Goal: Task Accomplishment & Management: Complete application form

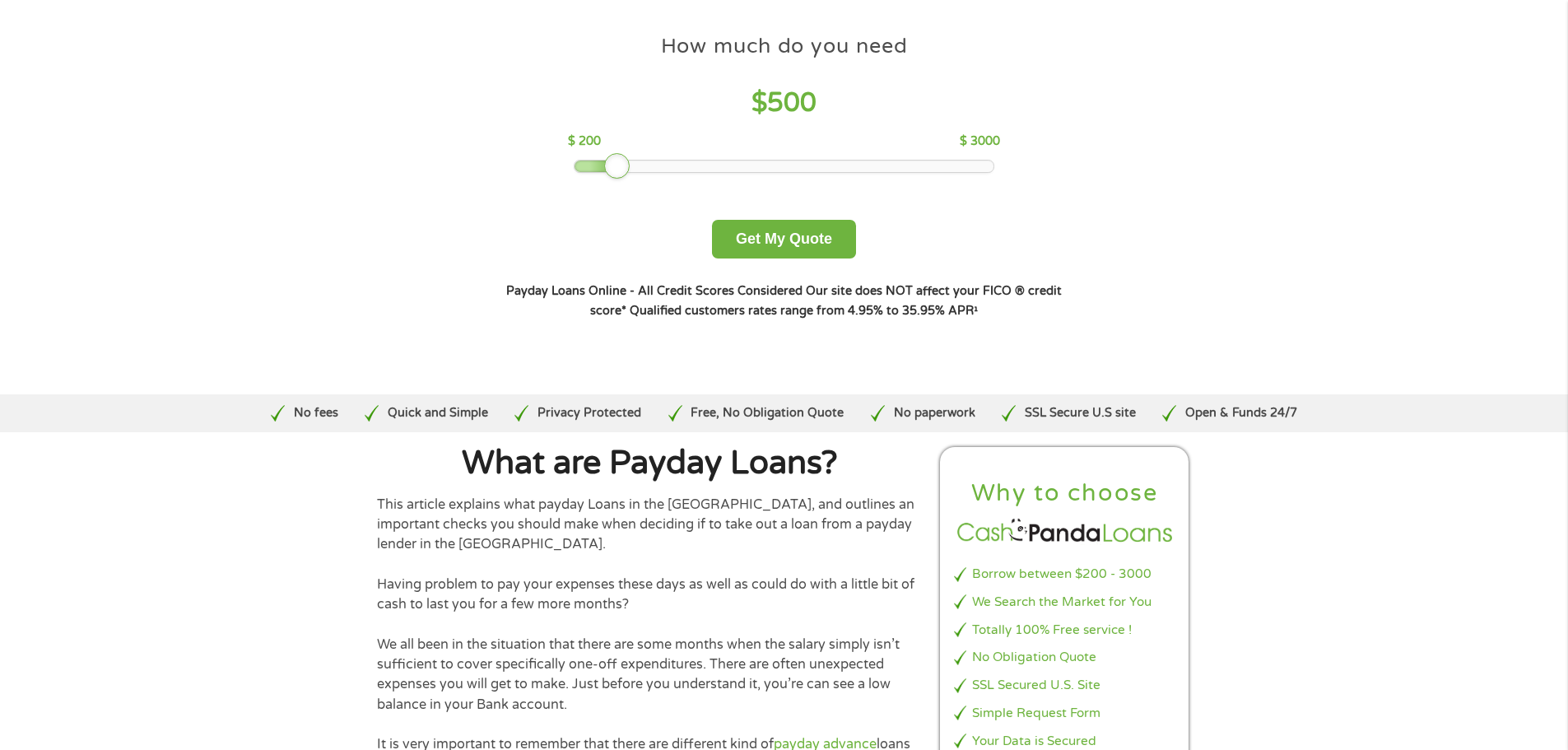
drag, startPoint x: 688, startPoint y: 160, endPoint x: 619, endPoint y: 153, distance: 69.4
click at [619, 153] on div at bounding box center [618, 166] width 26 height 26
click at [758, 237] on button "Get My Quote" at bounding box center [784, 238] width 144 height 39
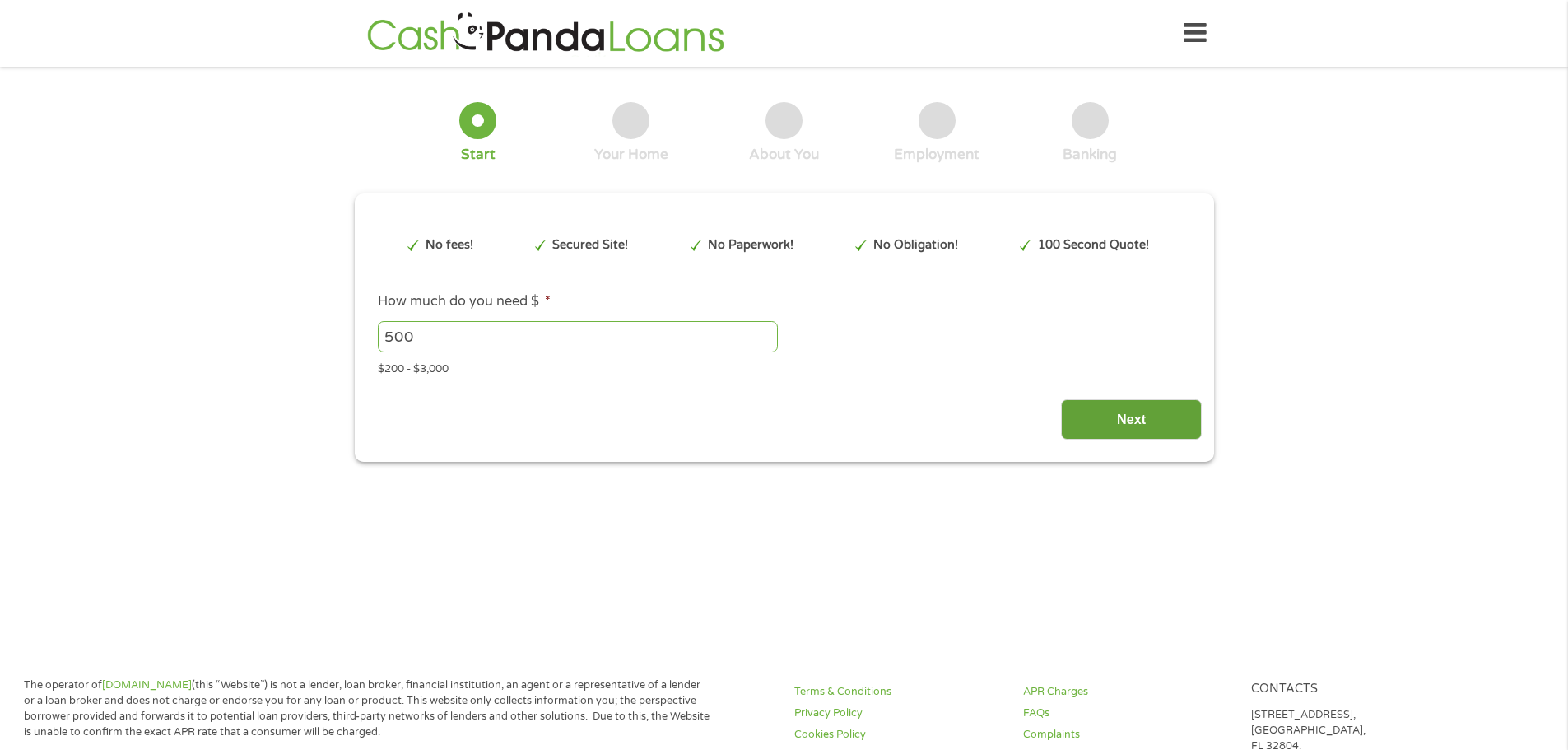
click at [1097, 427] on input "Next" at bounding box center [1131, 419] width 141 height 41
type input "Cj0KCQjwzOvEBhDVARIsADHfJJTT_wFdb-dzD6IkRkFOBh4NuI9uo3QaFo-iWkexwvcVpEjpEpp7vhg…"
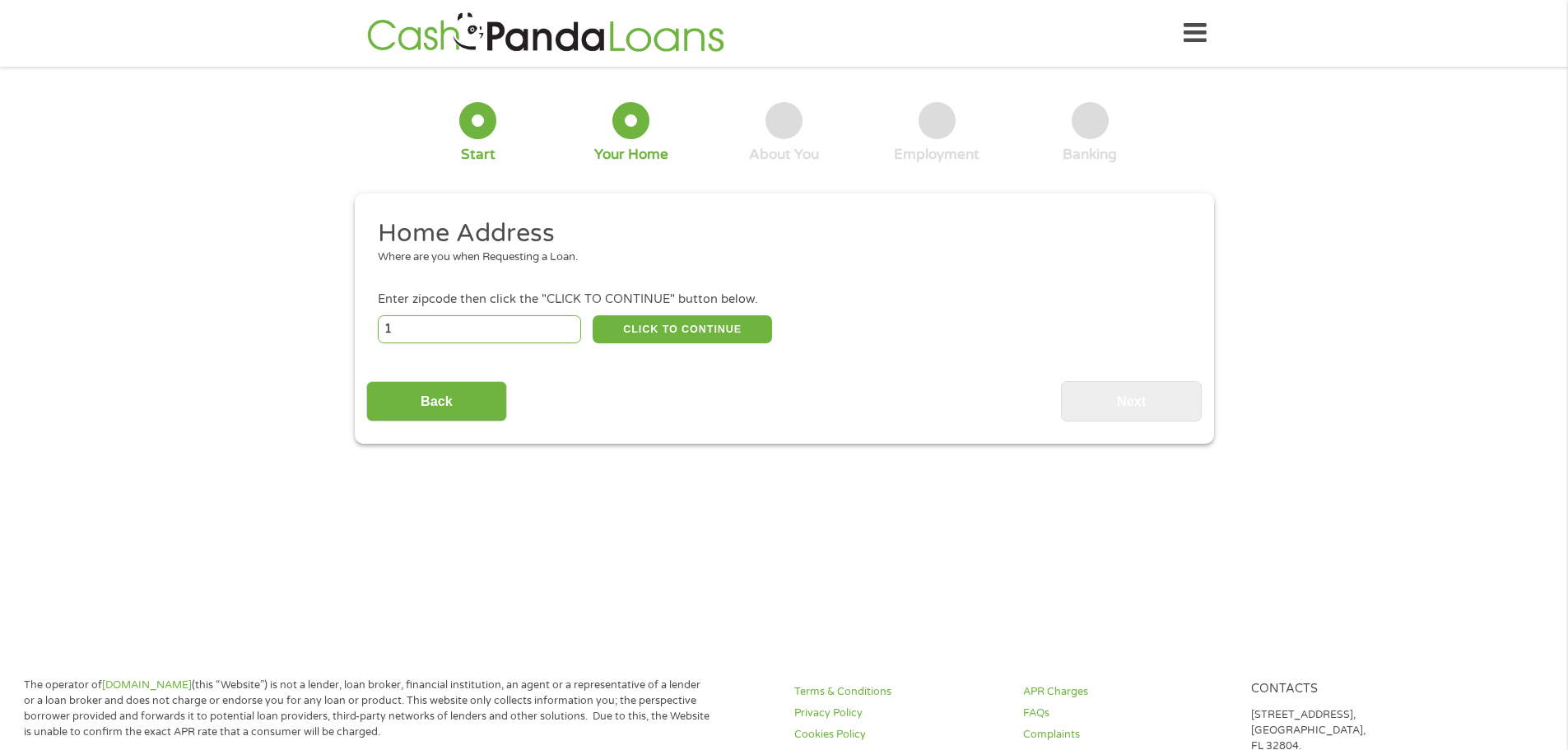
click at [572, 322] on input "1" at bounding box center [479, 329] width 203 height 28
type input "1"
type input "75559"
click at [625, 320] on button "CLICK TO CONTINUE" at bounding box center [683, 329] width 180 height 28
type input "75559"
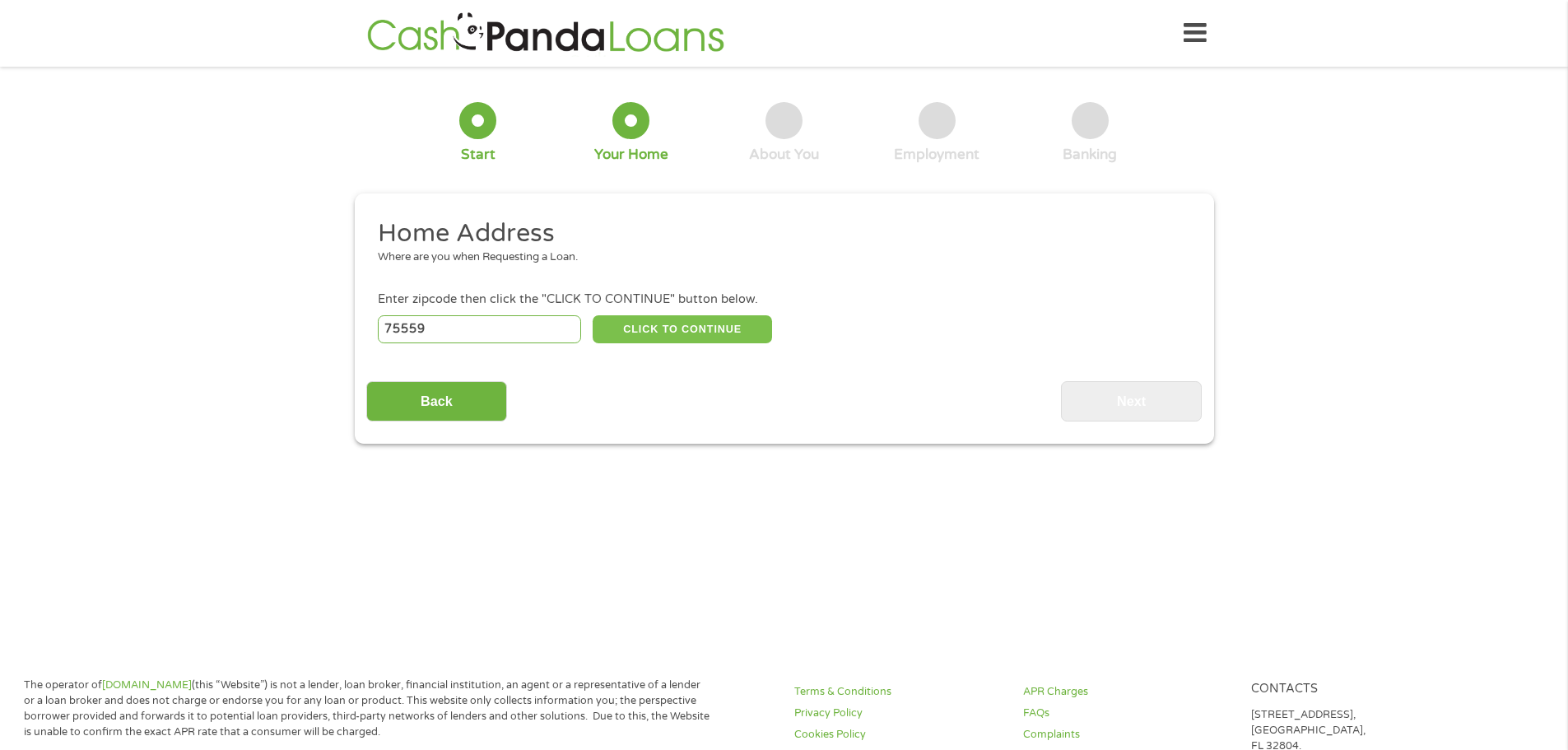
type input "De Kalb"
select select "Texas"
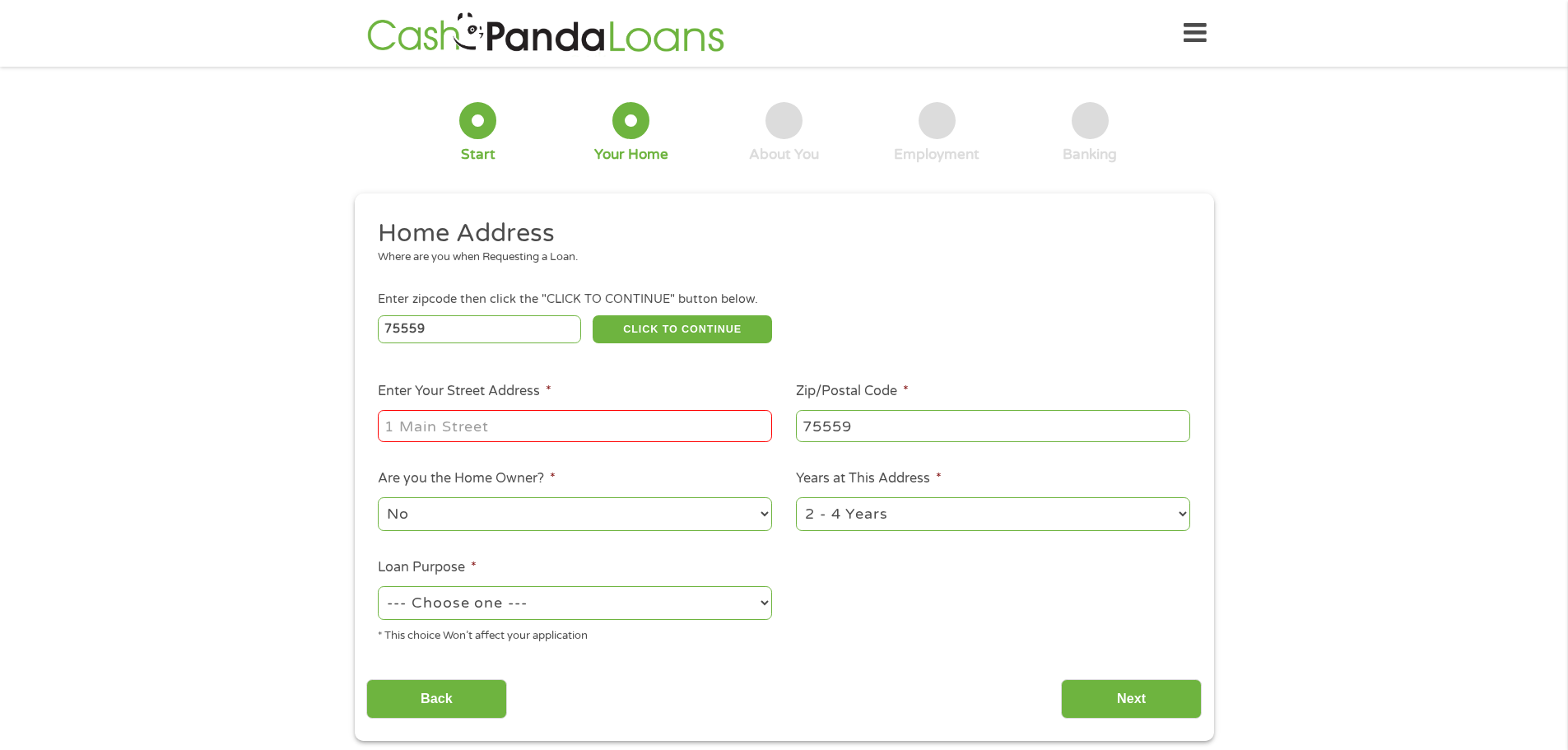
click at [506, 444] on div at bounding box center [575, 427] width 394 height 38
click at [506, 429] on input "Enter Your Street Address *" at bounding box center [575, 426] width 394 height 31
type input "422 North Houston Street"
click at [507, 604] on select "--- Choose one --- Pay Bills Debt Consolidation Home Improvement Major Purchase…" at bounding box center [575, 603] width 394 height 34
select select "paybills"
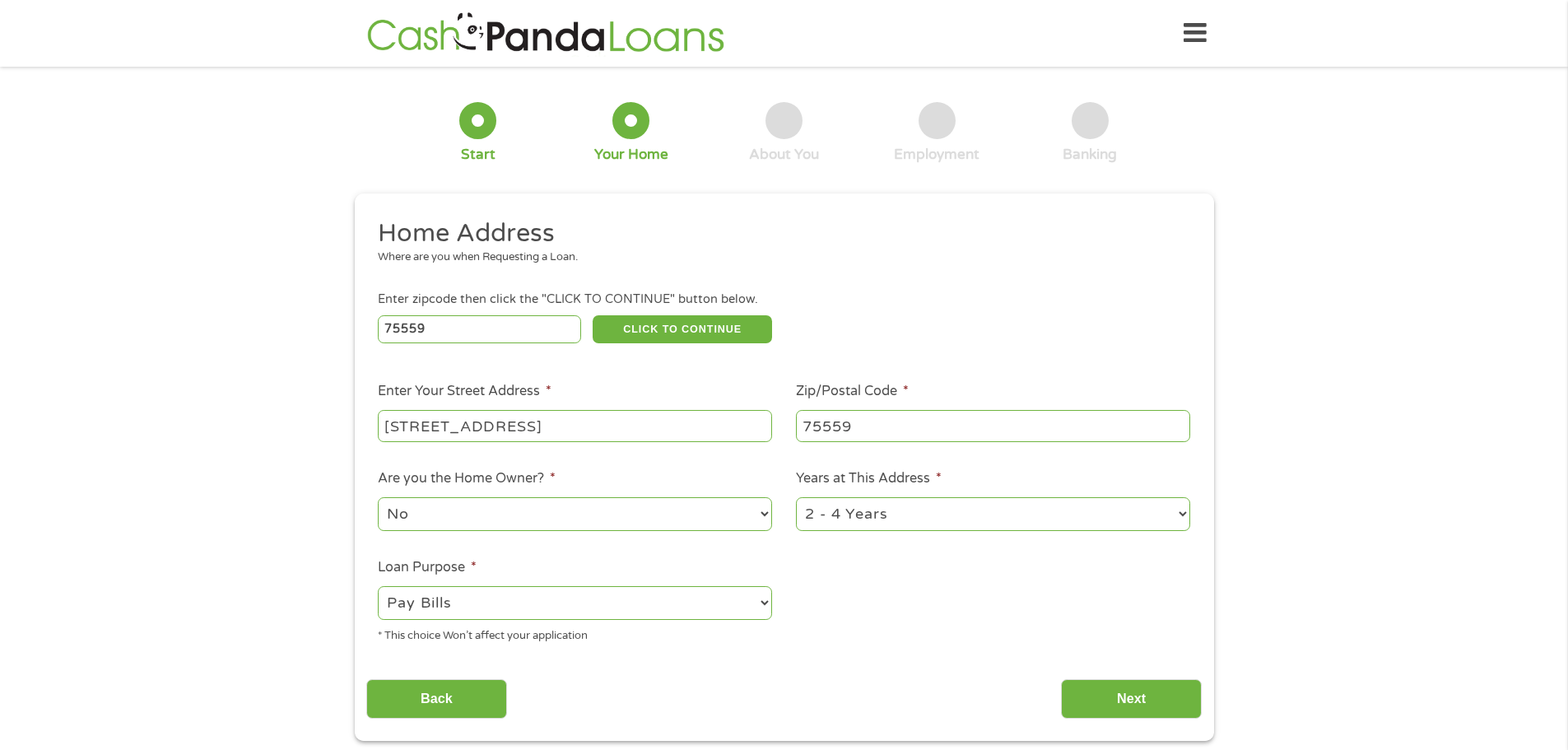
click at [378, 586] on select "--- Choose one --- Pay Bills Debt Consolidation Home Improvement Major Purchase…" at bounding box center [575, 603] width 394 height 34
click at [1114, 696] on input "Next" at bounding box center [1131, 699] width 141 height 41
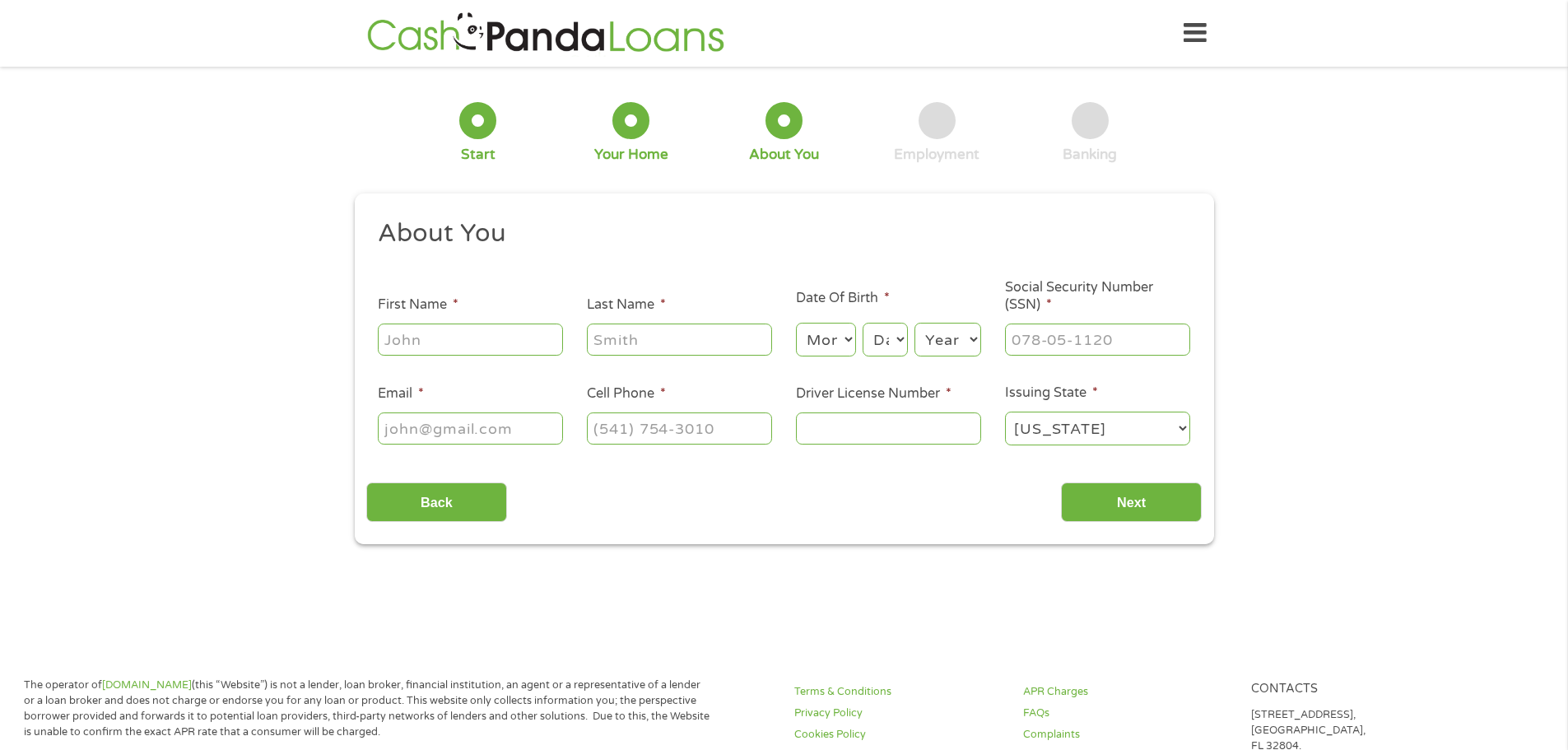
drag, startPoint x: 386, startPoint y: 333, endPoint x: 404, endPoint y: 340, distance: 19.3
click at [387, 333] on input "First Name *" at bounding box center [471, 339] width 185 height 31
type input "Lamecia"
type input "Moore"
type input "moorelamecia@gmail.com"
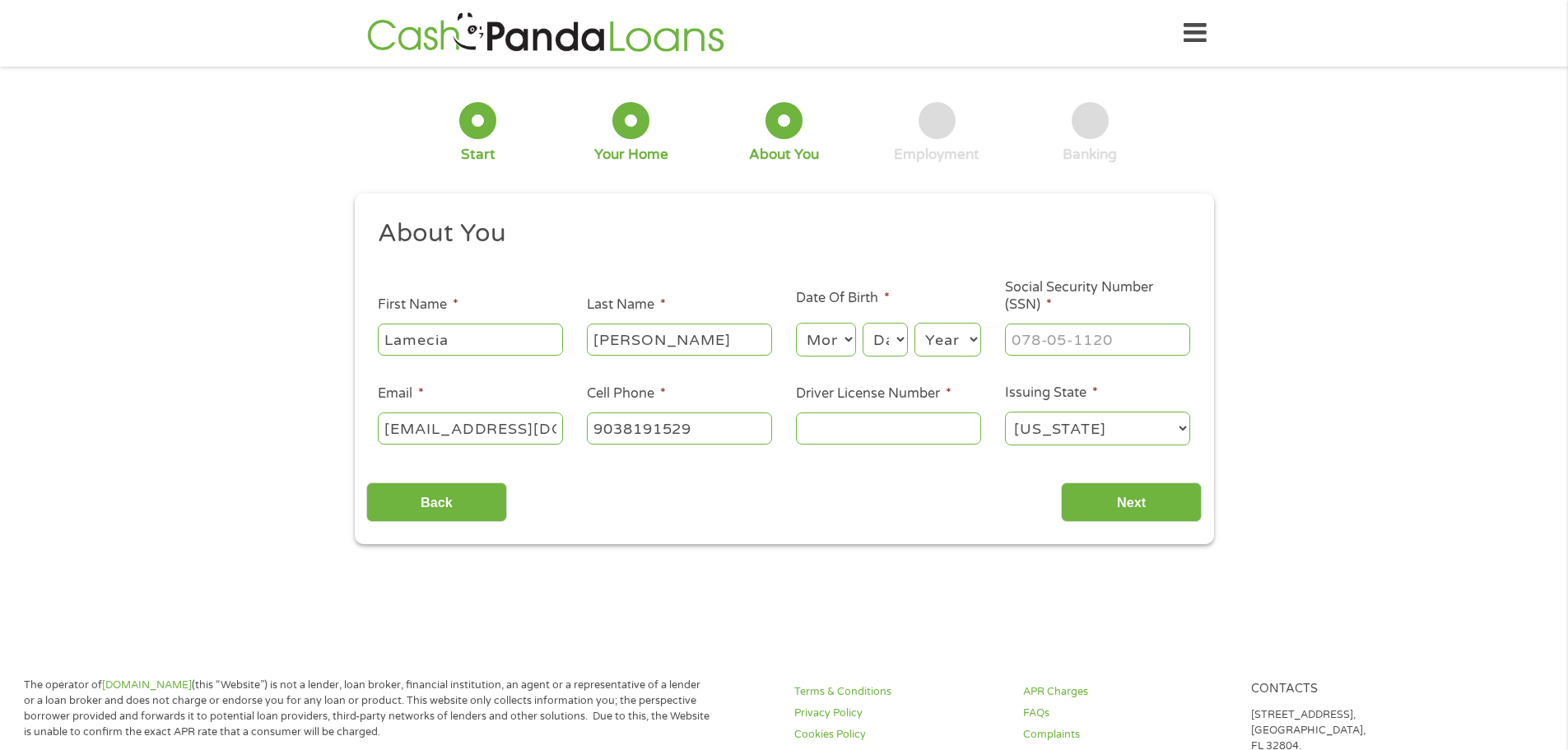
type input "(903) 819-1529"
drag, startPoint x: 826, startPoint y: 338, endPoint x: 830, endPoint y: 349, distance: 11.7
click at [826, 340] on select "Month 1 2 3 4 5 6 7 8 9 10 11 12" at bounding box center [827, 340] width 61 height 34
select select "11"
click at [796, 323] on select "Month 1 2 3 4 5 6 7 8 9 10 11 12" at bounding box center [827, 340] width 61 height 34
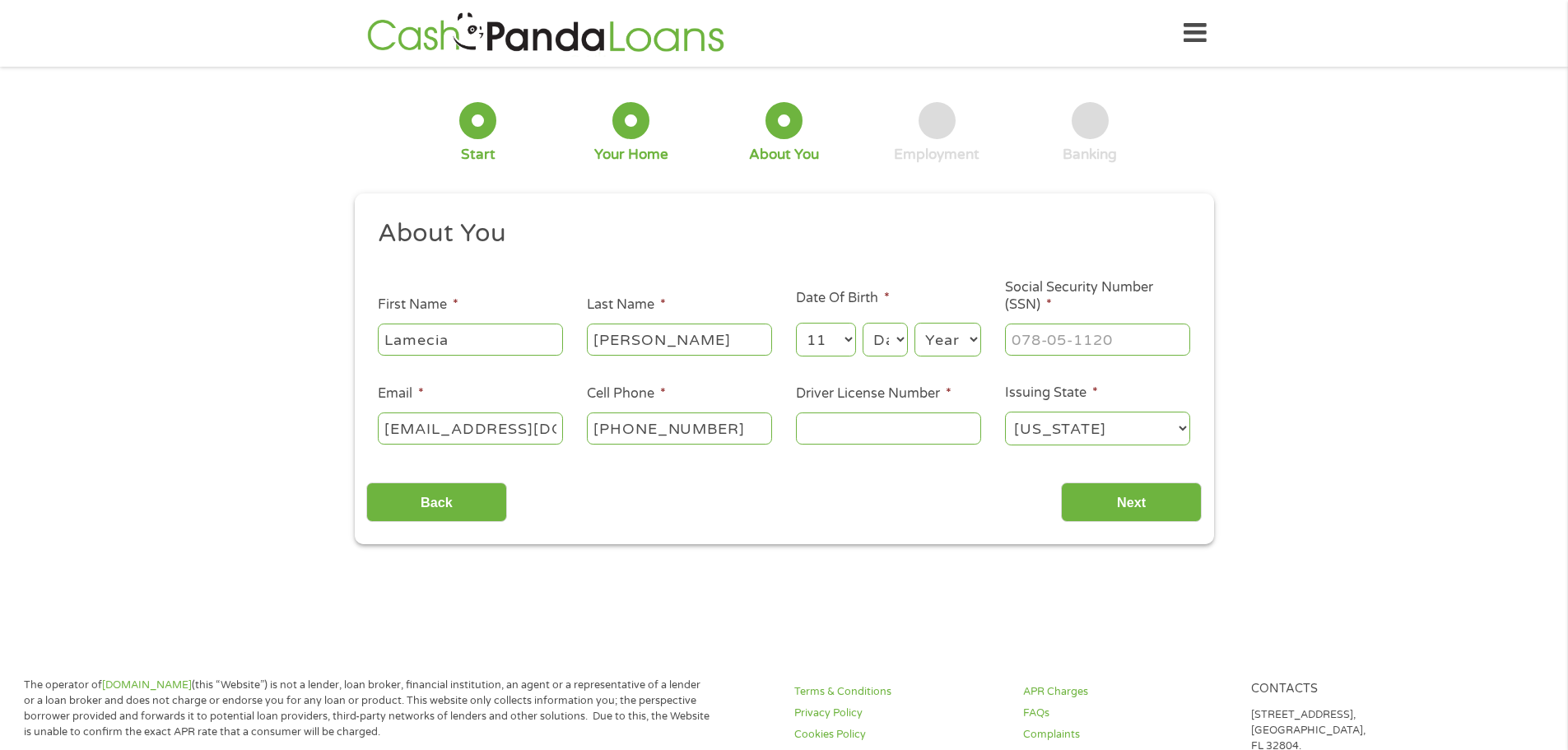
click at [886, 340] on select "Day 1 2 3 4 5 6 7 8 9 10 11 12 13 14 15 16 17 18 19 20 21 22 23 24 25 26 27 28 …" at bounding box center [884, 340] width 44 height 34
select select "8"
click at [862, 323] on select "Day 1 2 3 4 5 6 7 8 9 10 11 12 13 14 15 16 17 18 19 20 21 22 23 24 25 26 27 28 …" at bounding box center [884, 340] width 44 height 34
click at [1065, 324] on input "___-__-____" at bounding box center [1098, 339] width 185 height 31
type input "466-93-5095"
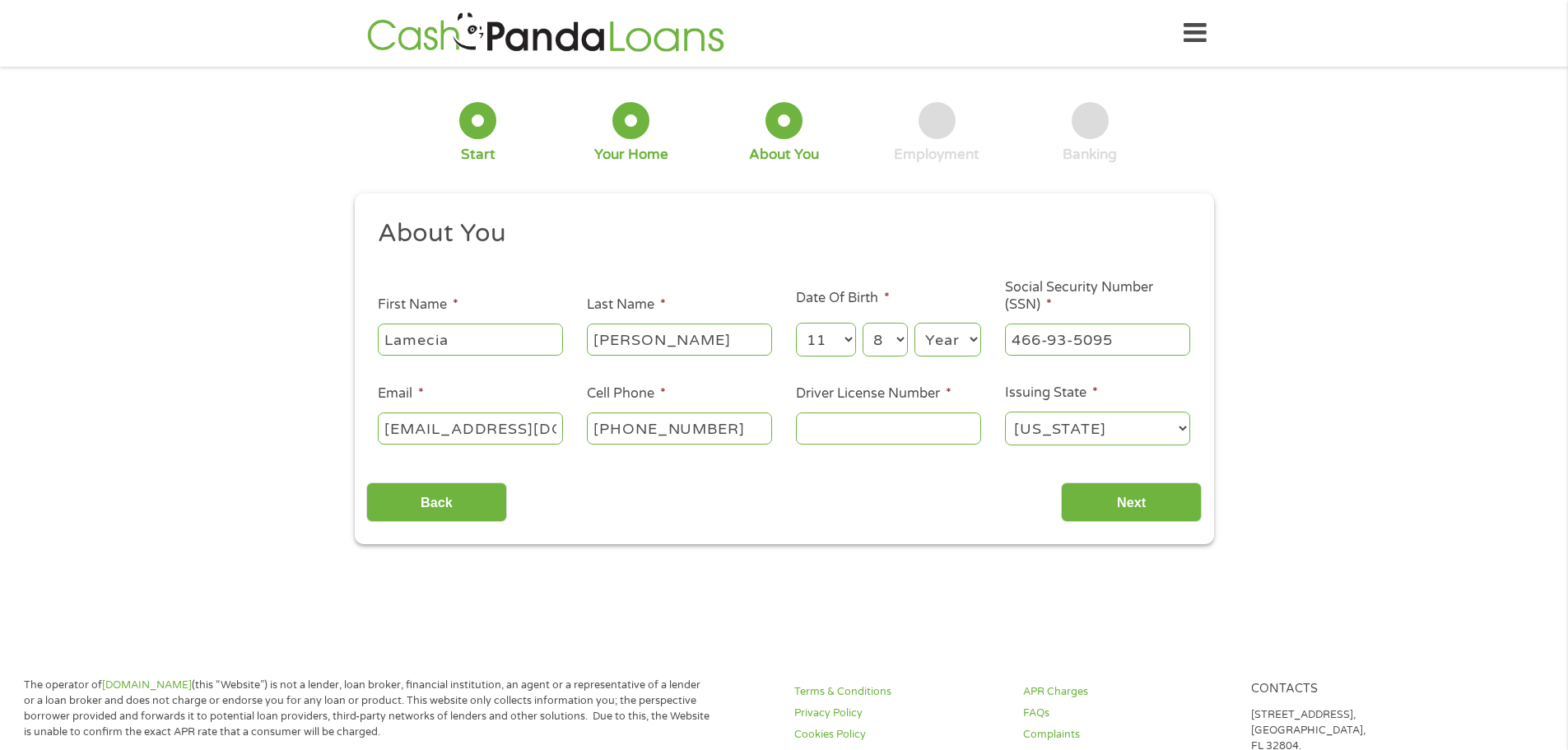
click at [833, 426] on input "Driver License Number *" at bounding box center [889, 427] width 185 height 31
type input "09487410"
click at [1148, 506] on input "Next" at bounding box center [1131, 502] width 141 height 41
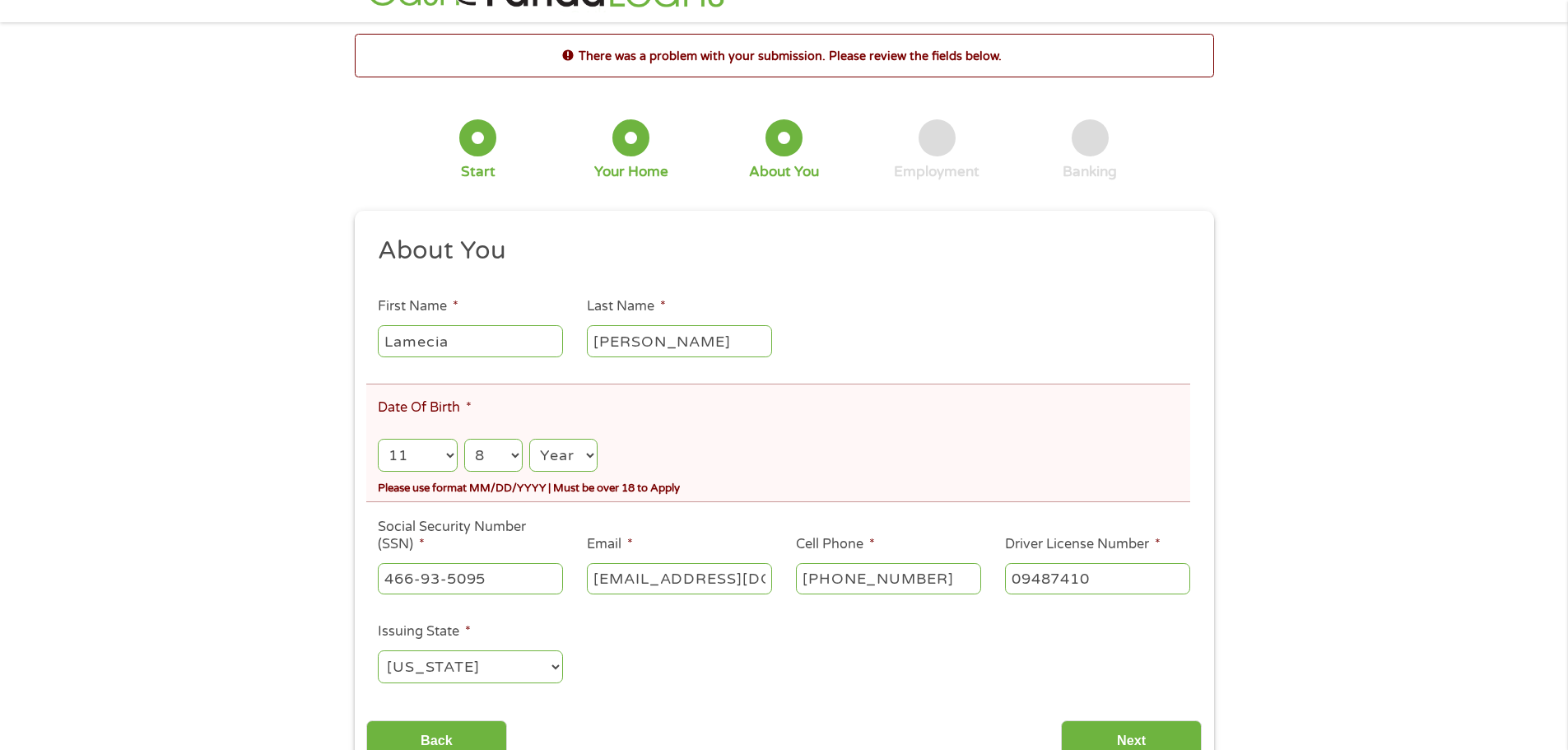
scroll to position [82, 0]
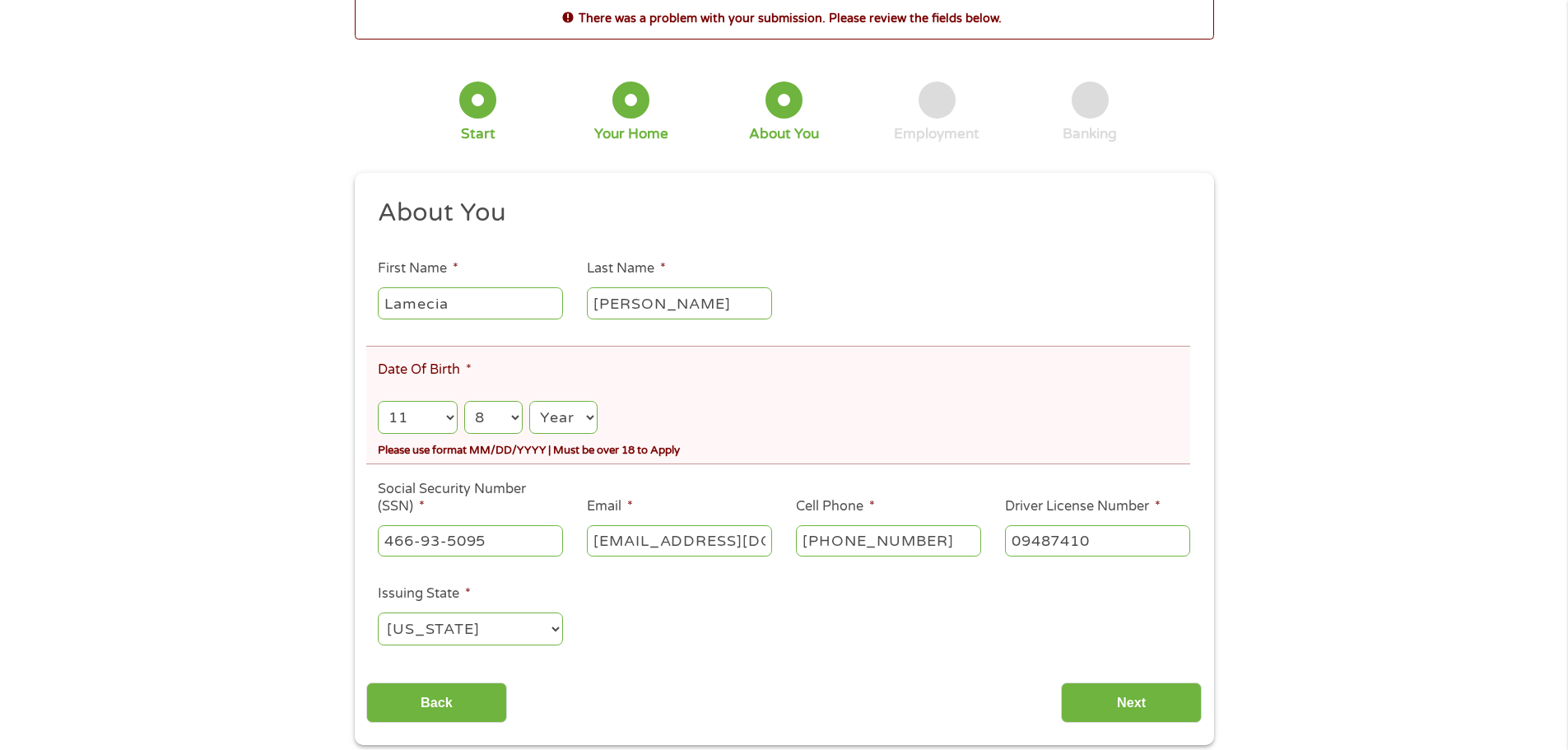
click at [583, 404] on select "Year 2007 2006 2005 2004 2003 2002 2001 2000 1999 1998 1997 1996 1995 1994 1993…" at bounding box center [563, 418] width 67 height 34
select select "1987"
click at [530, 401] on select "Year 2007 2006 2005 2004 2003 2002 2001 2000 1999 1998 1997 1996 1995 1994 1993…" at bounding box center [563, 418] width 67 height 34
click at [545, 549] on input "466-93-5095" at bounding box center [471, 540] width 185 height 31
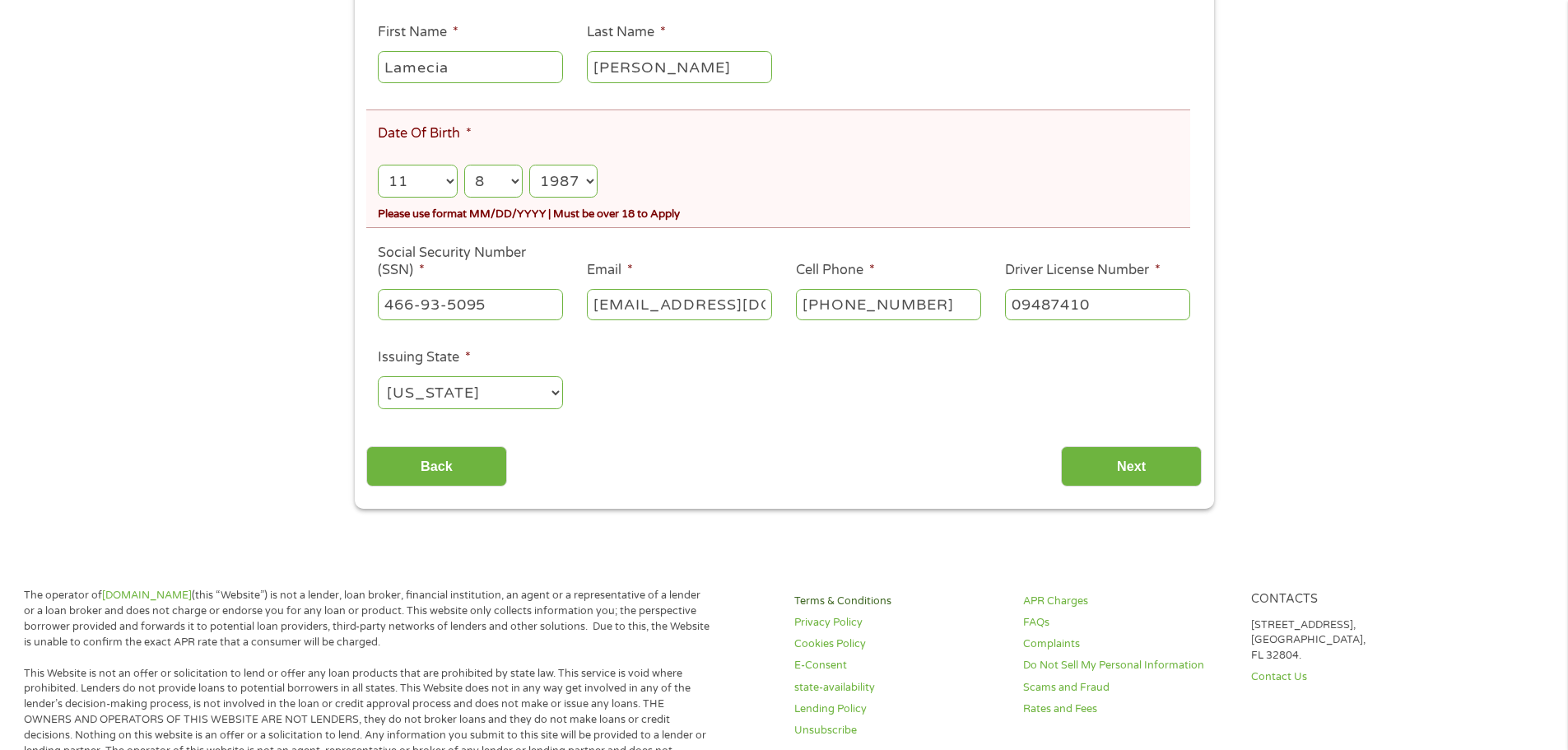
scroll to position [329, 0]
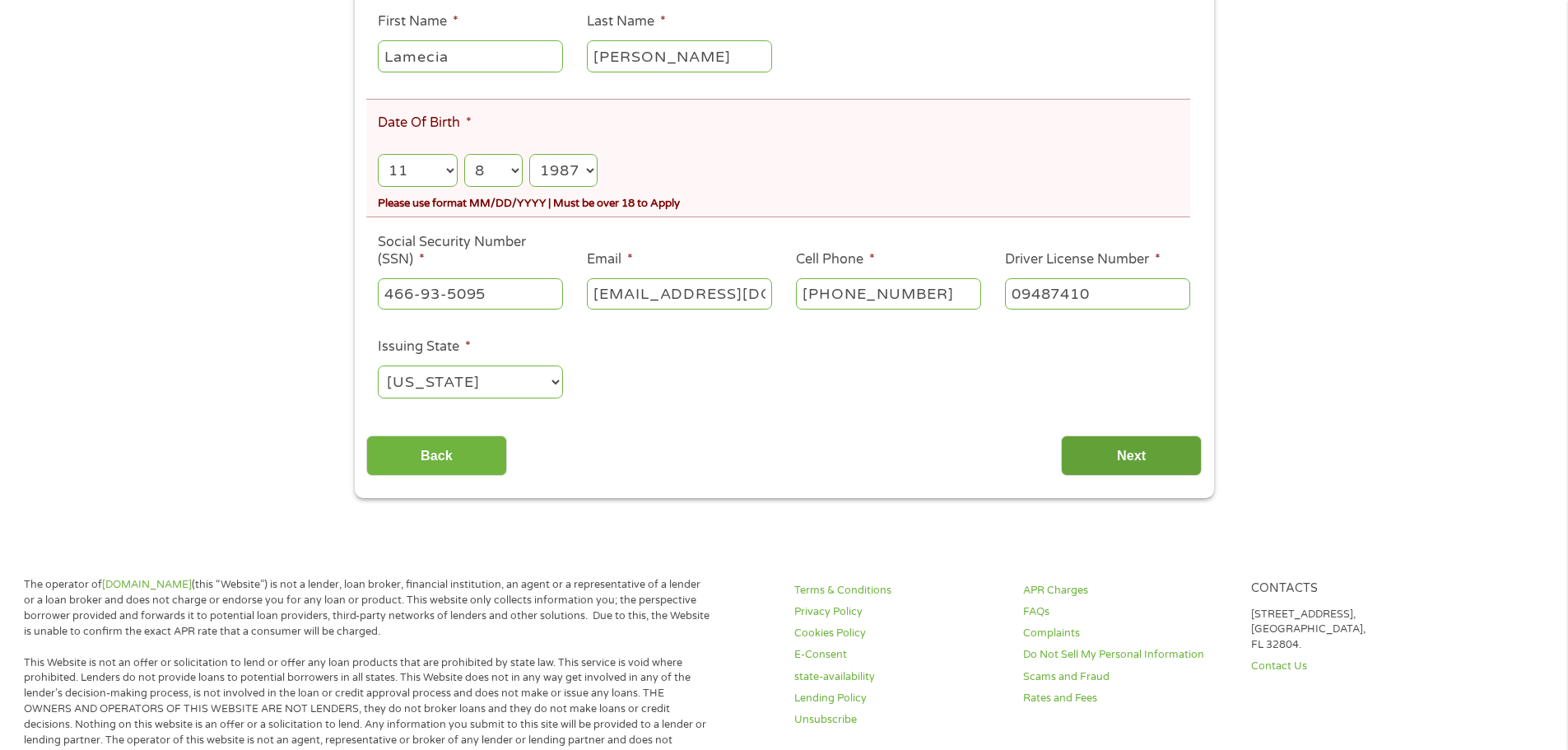
click at [1129, 455] on input "Next" at bounding box center [1131, 456] width 141 height 41
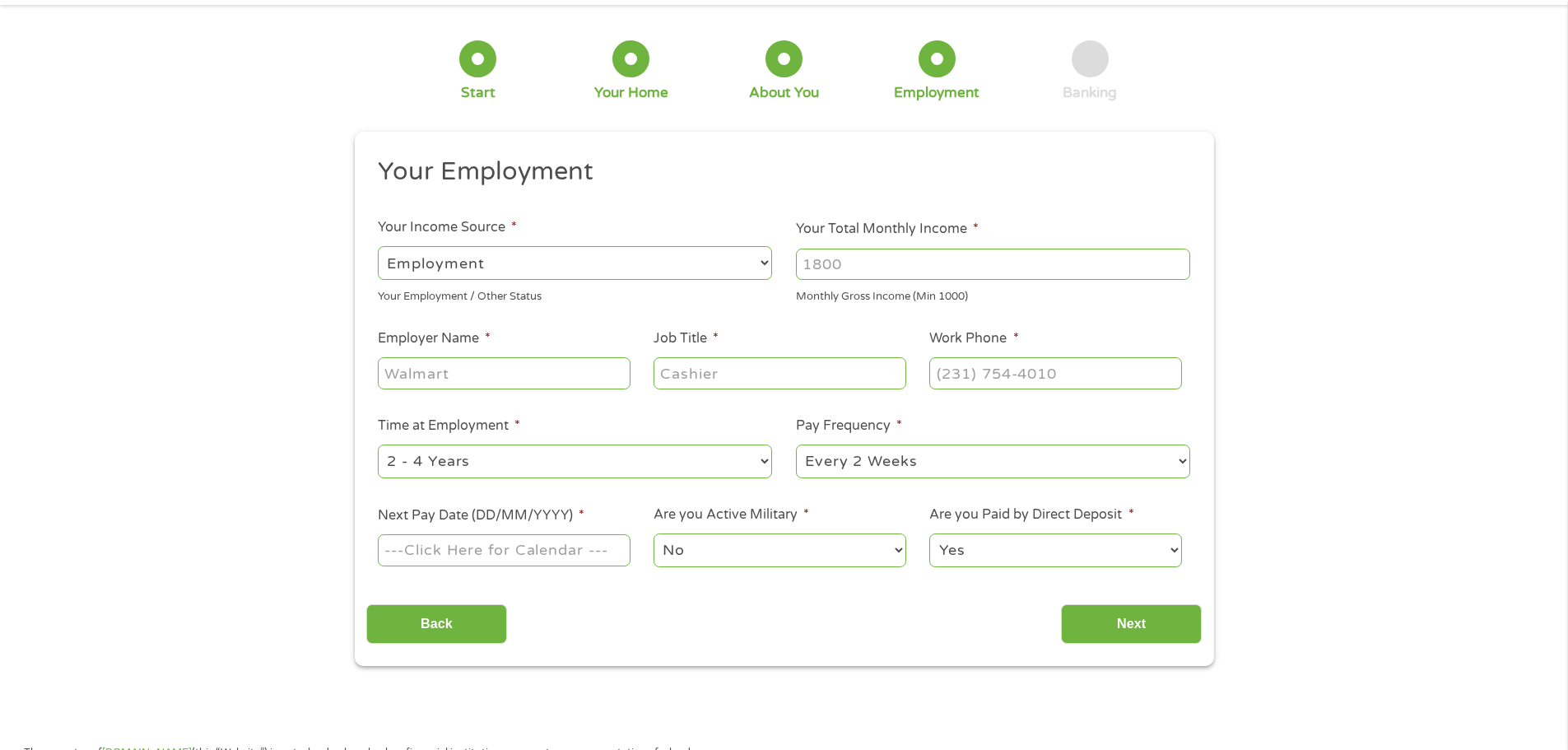
scroll to position [0, 0]
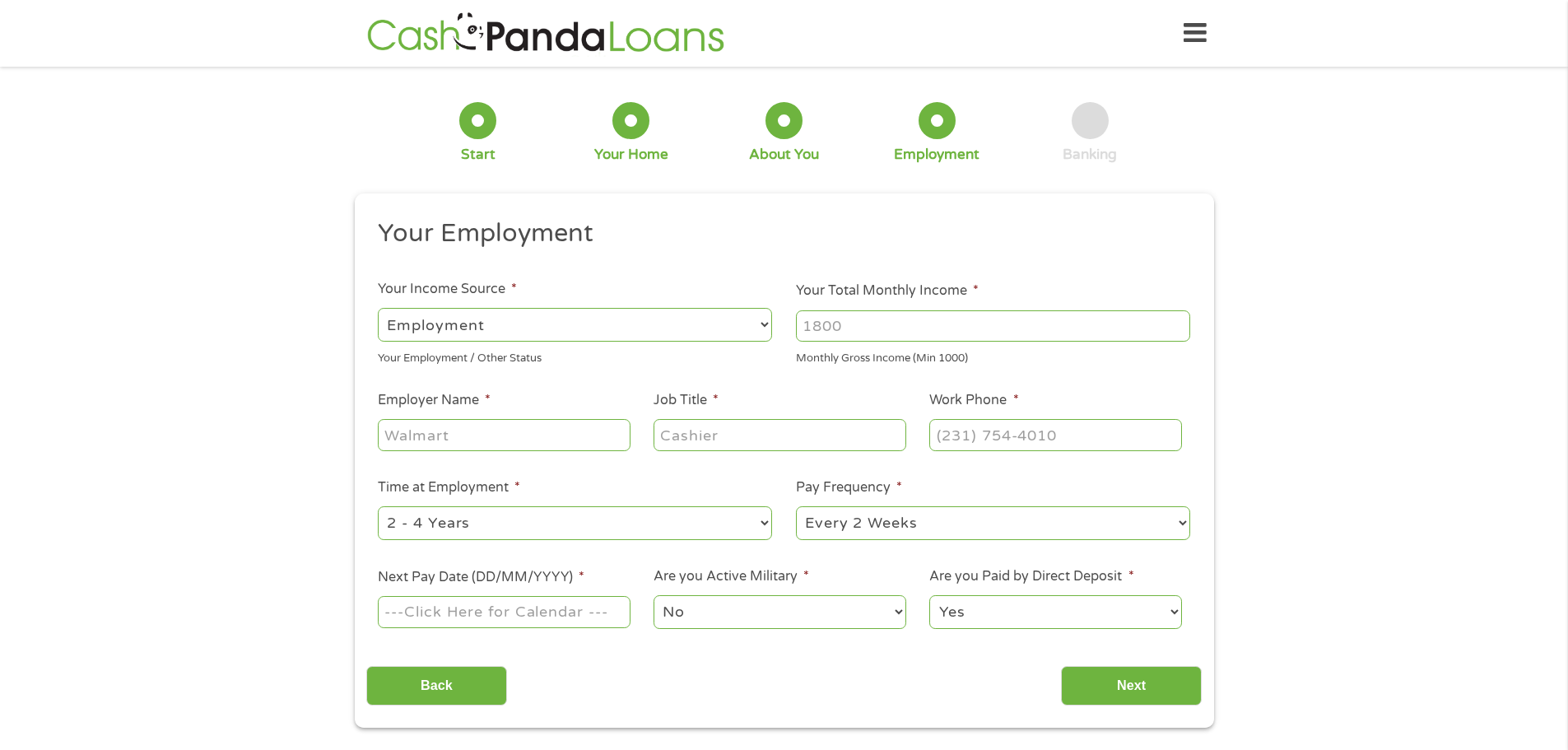
click at [856, 328] on input "Your Total Monthly Income *" at bounding box center [993, 325] width 394 height 31
type input "4700"
click at [481, 418] on div at bounding box center [504, 436] width 252 height 38
click at [482, 435] on input "Employer Name *" at bounding box center [504, 434] width 252 height 31
click at [711, 440] on input "Job Title *" at bounding box center [779, 434] width 252 height 31
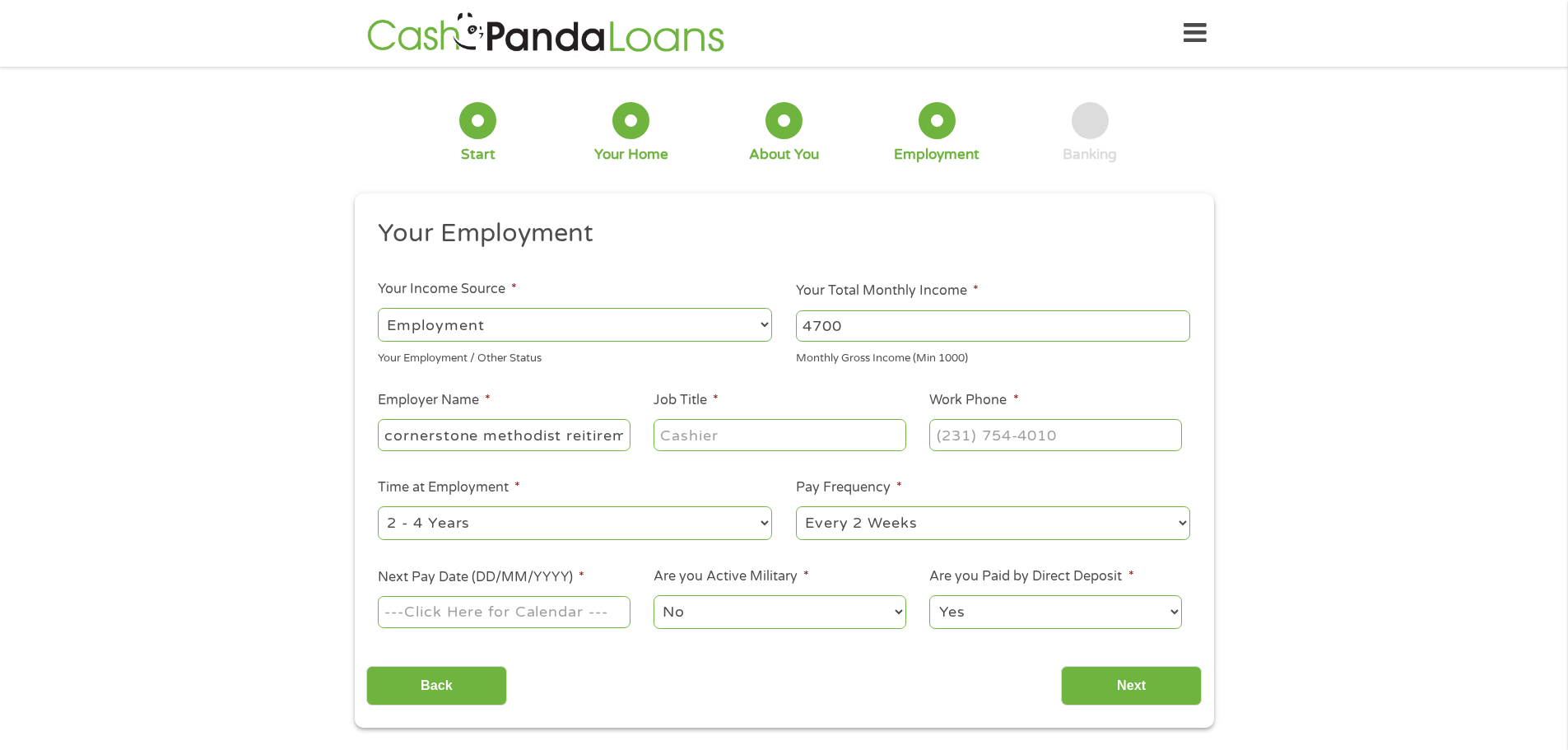
click at [584, 438] on input "cornerstone methodist reitirement" at bounding box center [504, 434] width 252 height 31
type input "cornerstone methodist retirement"
click at [687, 442] on input "Job Title *" at bounding box center [779, 434] width 252 height 31
type input "staffing coordinator"
click at [951, 433] on input "(___) ___-____" at bounding box center [1055, 434] width 252 height 31
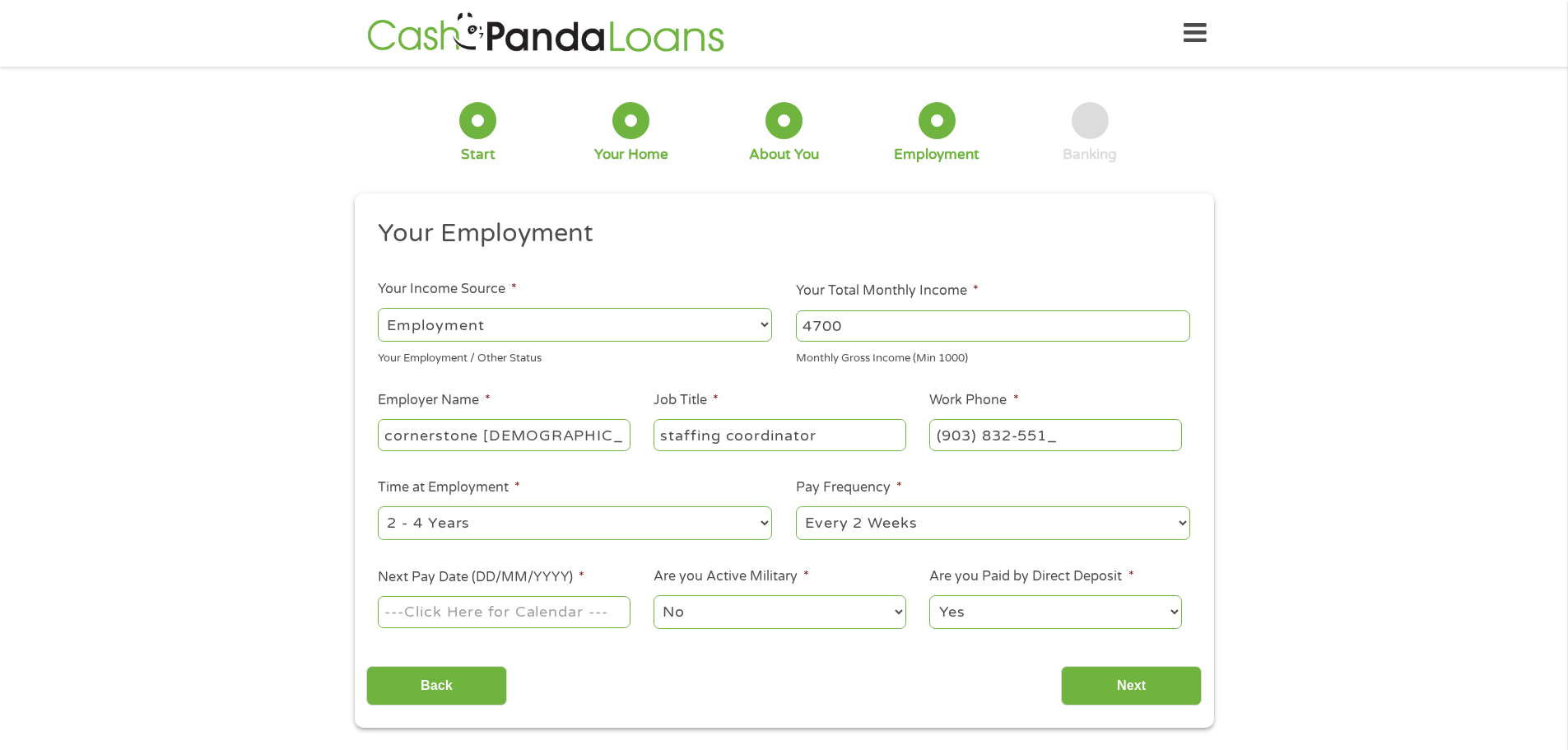
type input "(903) 832-5515"
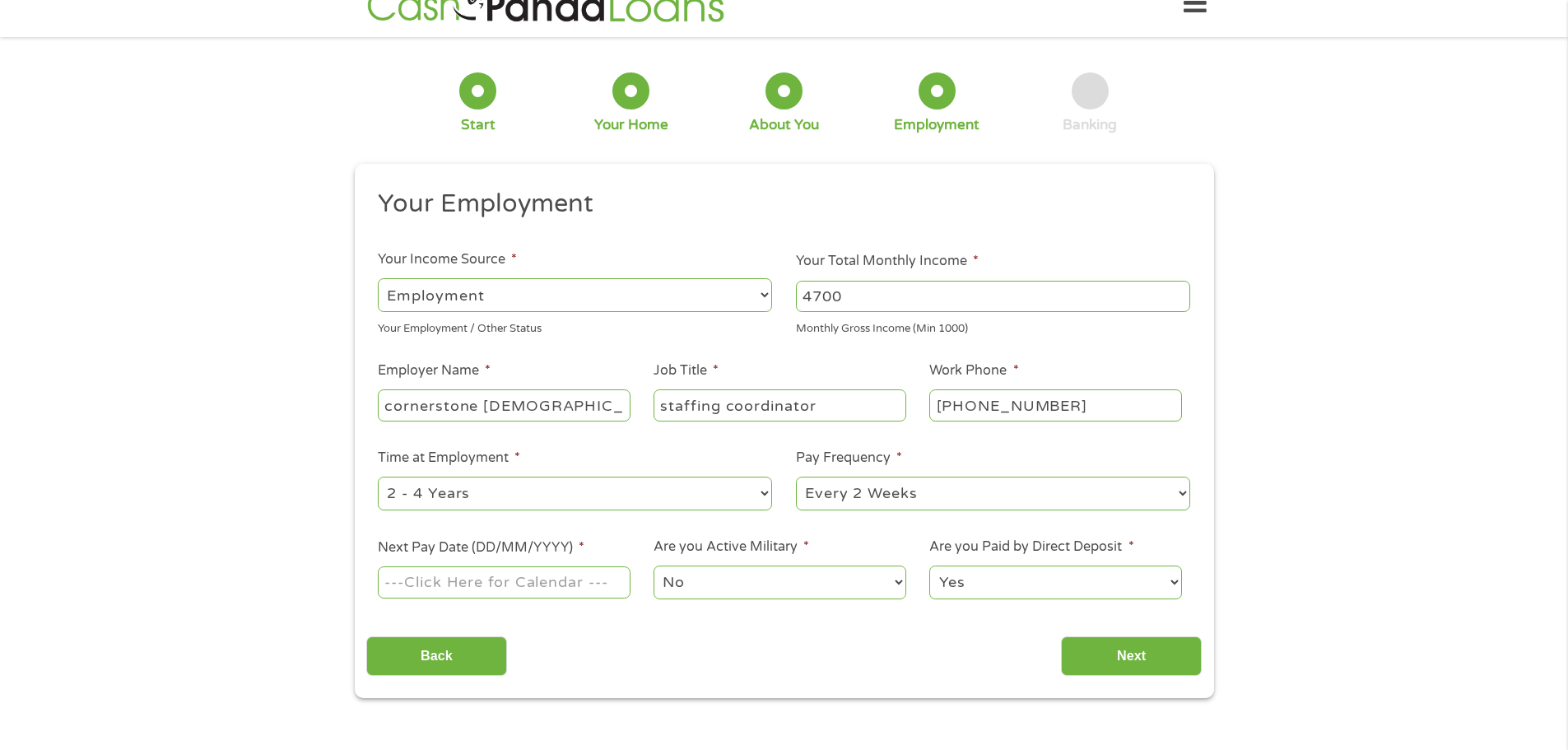
scroll to position [82, 0]
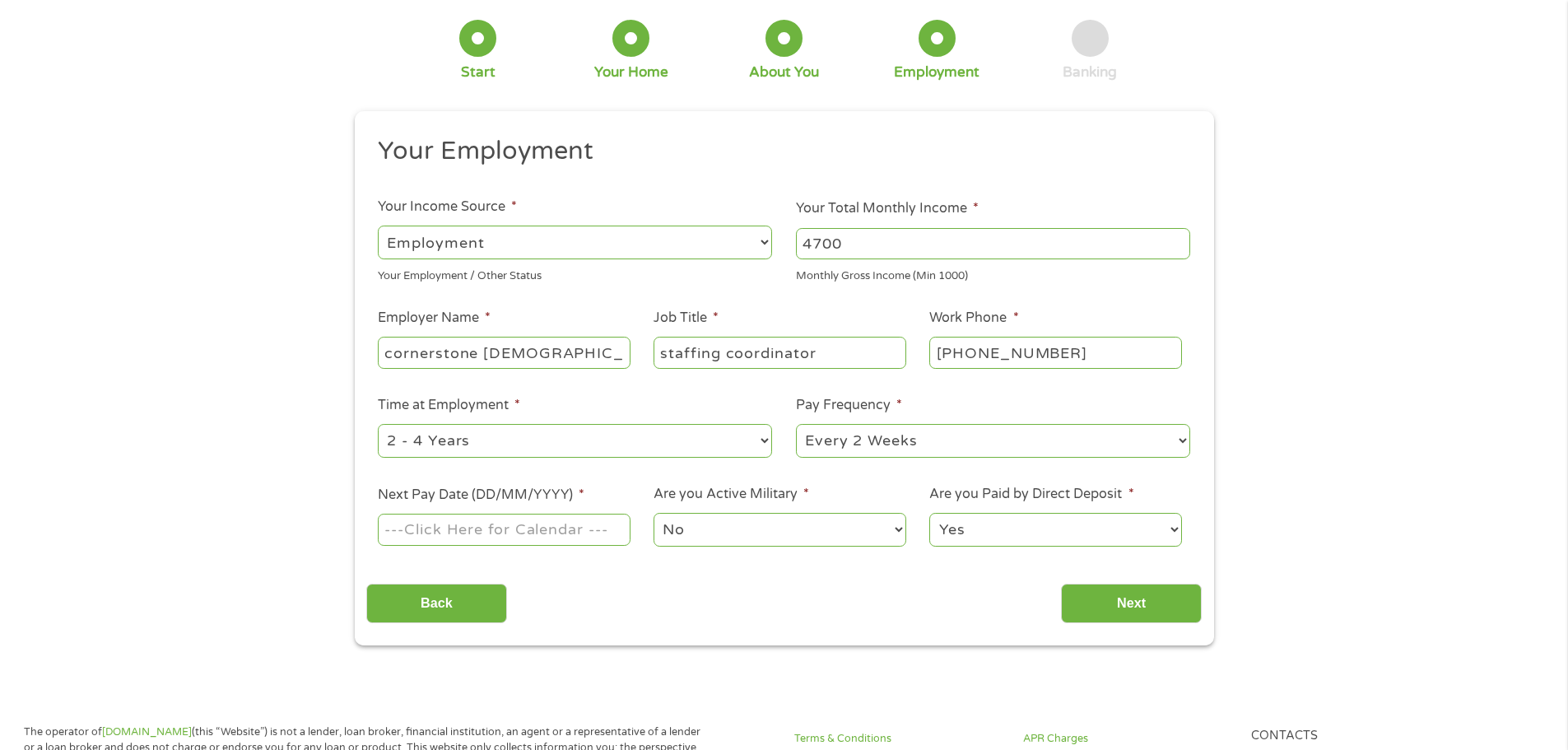
click at [873, 448] on select "--- Choose one --- Every 2 Weeks Every Week Monthly Semi-Monthly" at bounding box center [993, 441] width 394 height 34
click at [796, 424] on select "--- Choose one --- Every 2 Weeks Every Week Monthly Semi-Monthly" at bounding box center [993, 441] width 394 height 34
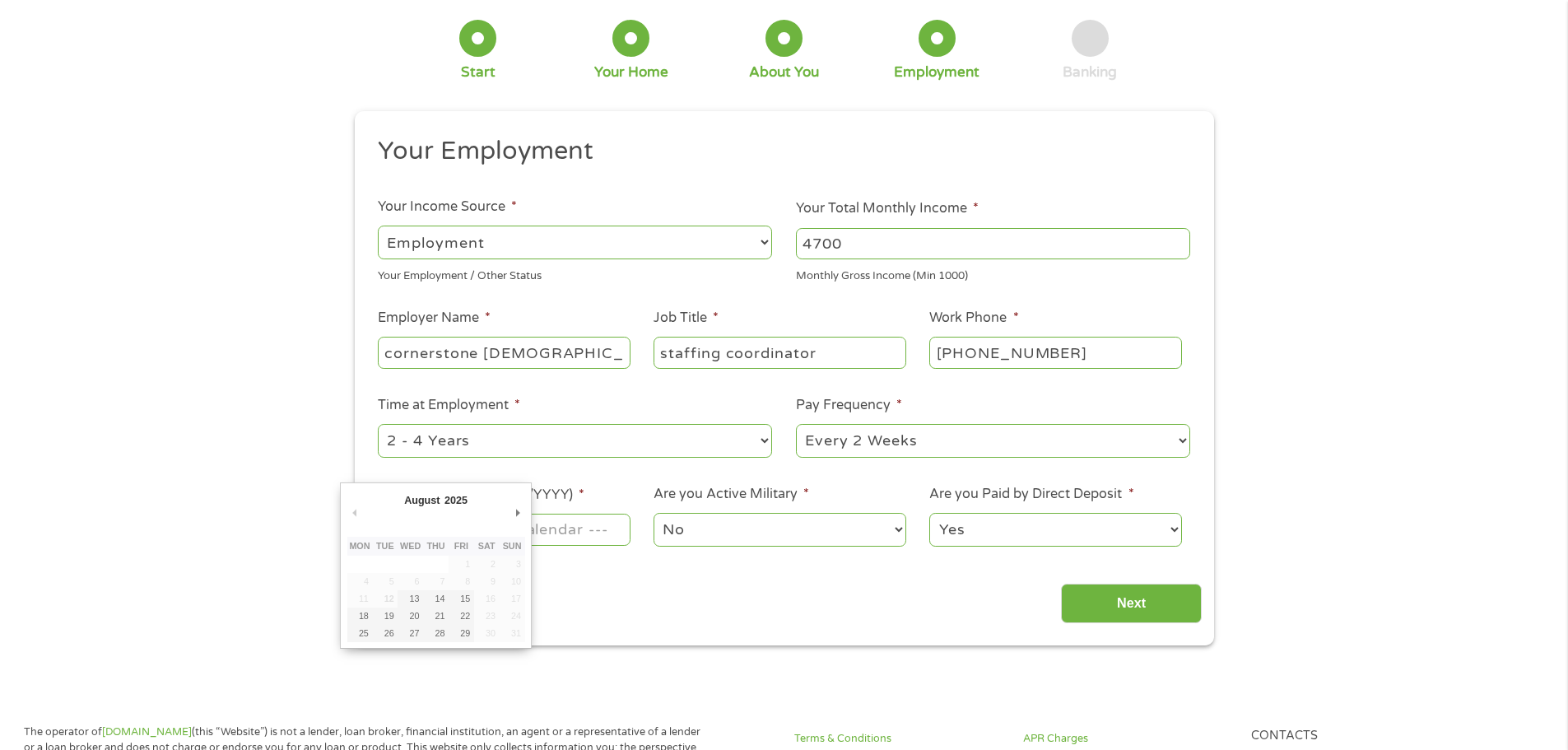
click at [557, 535] on input "Next Pay Date (DD/MM/YYYY) *" at bounding box center [504, 529] width 252 height 31
type input "21/08/2025"
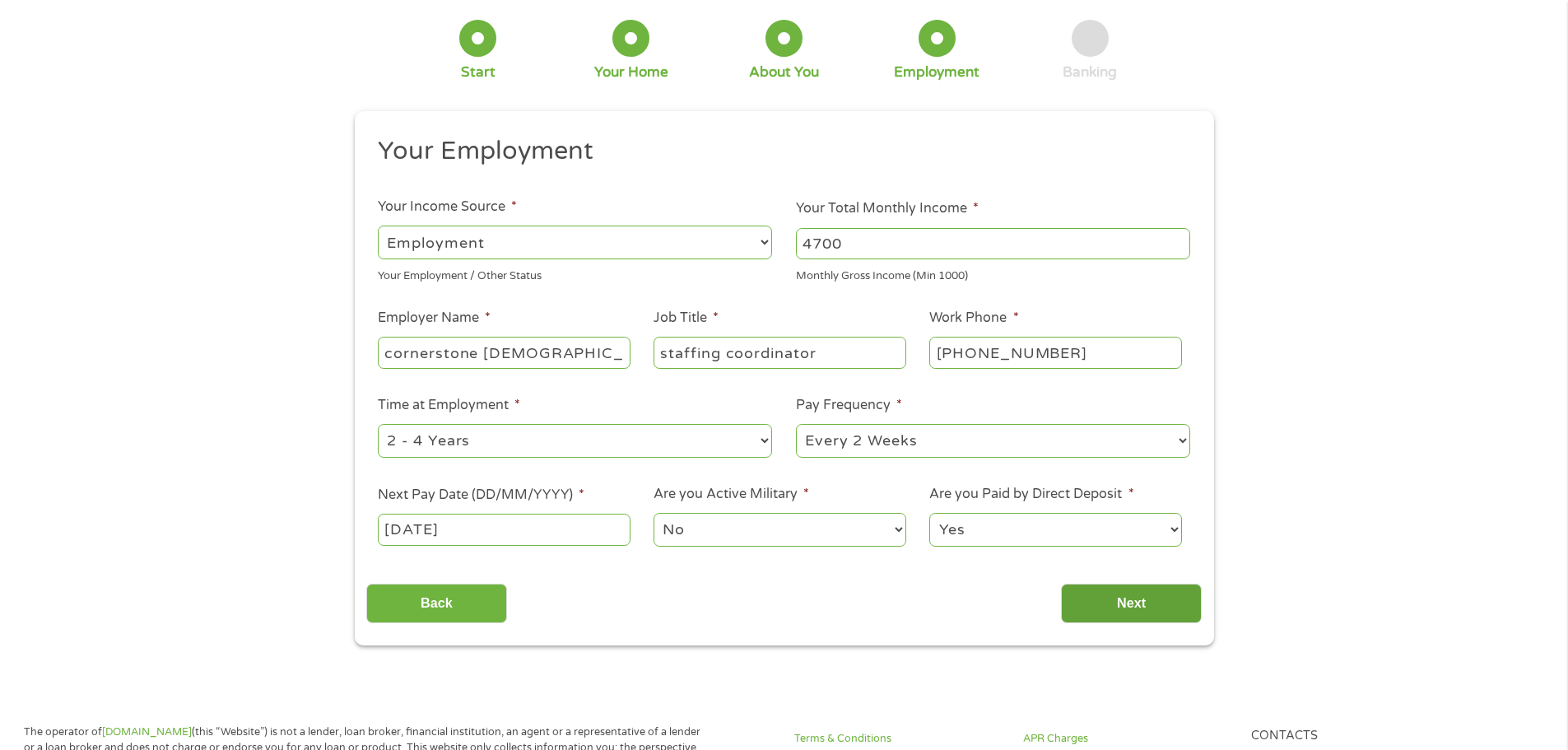
click at [1109, 603] on input "Next" at bounding box center [1131, 603] width 141 height 41
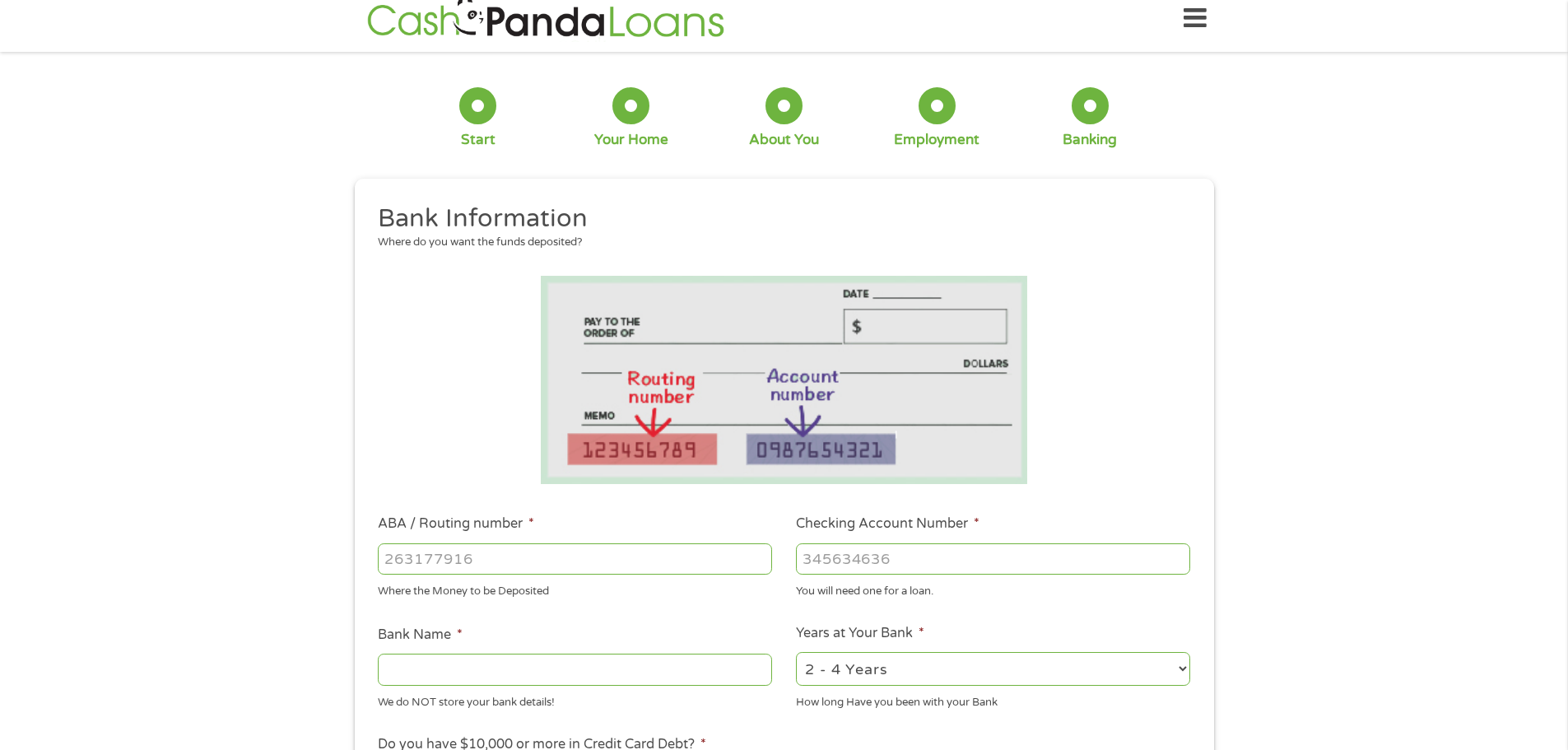
scroll to position [0, 0]
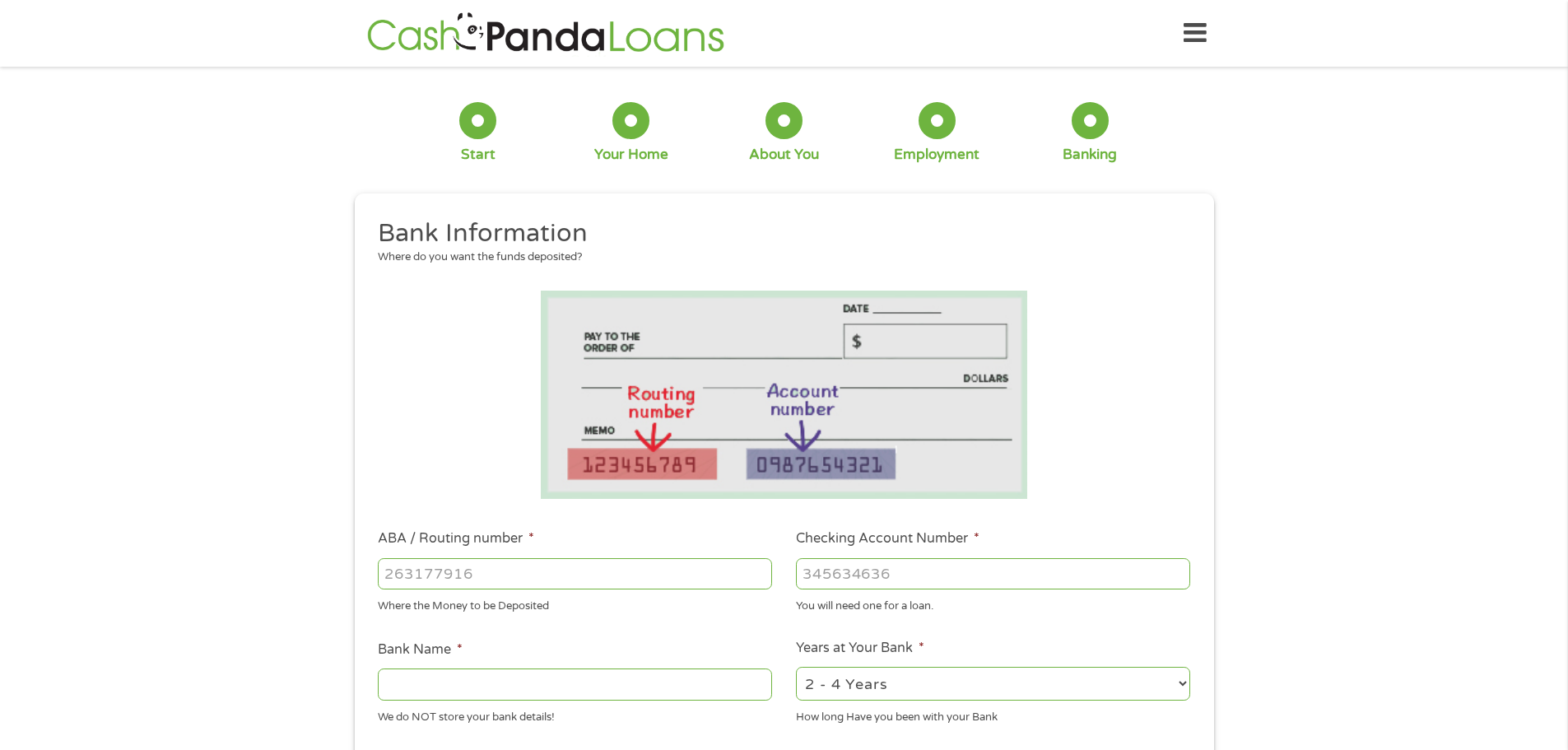
click at [621, 576] on input "ABA / Routing number *" at bounding box center [575, 573] width 394 height 31
type input "031176110"
type input "CAPITAL ONE NA"
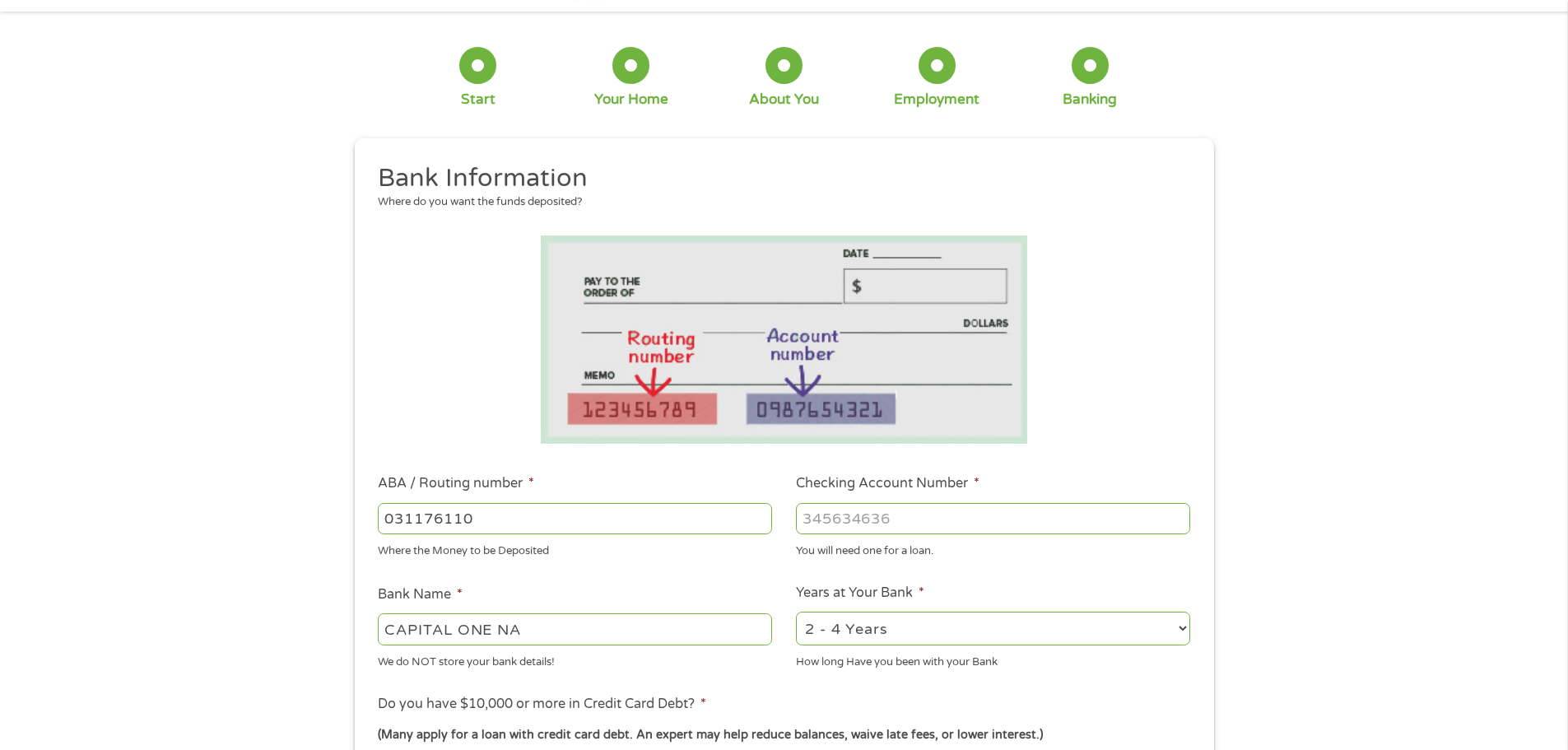
scroll to position [82, 0]
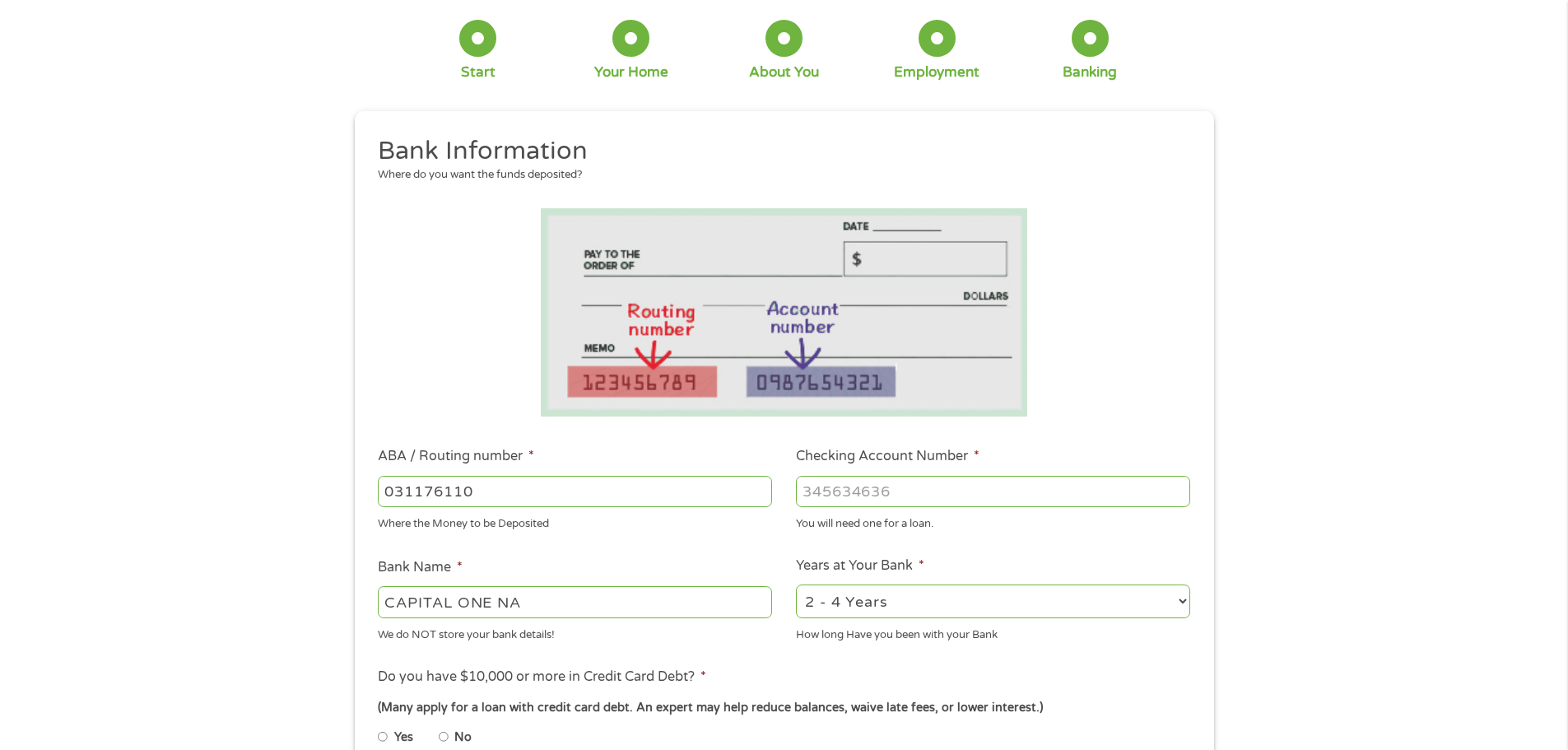
type input "031176110"
click at [822, 490] on input "Checking Account Number *" at bounding box center [993, 491] width 394 height 31
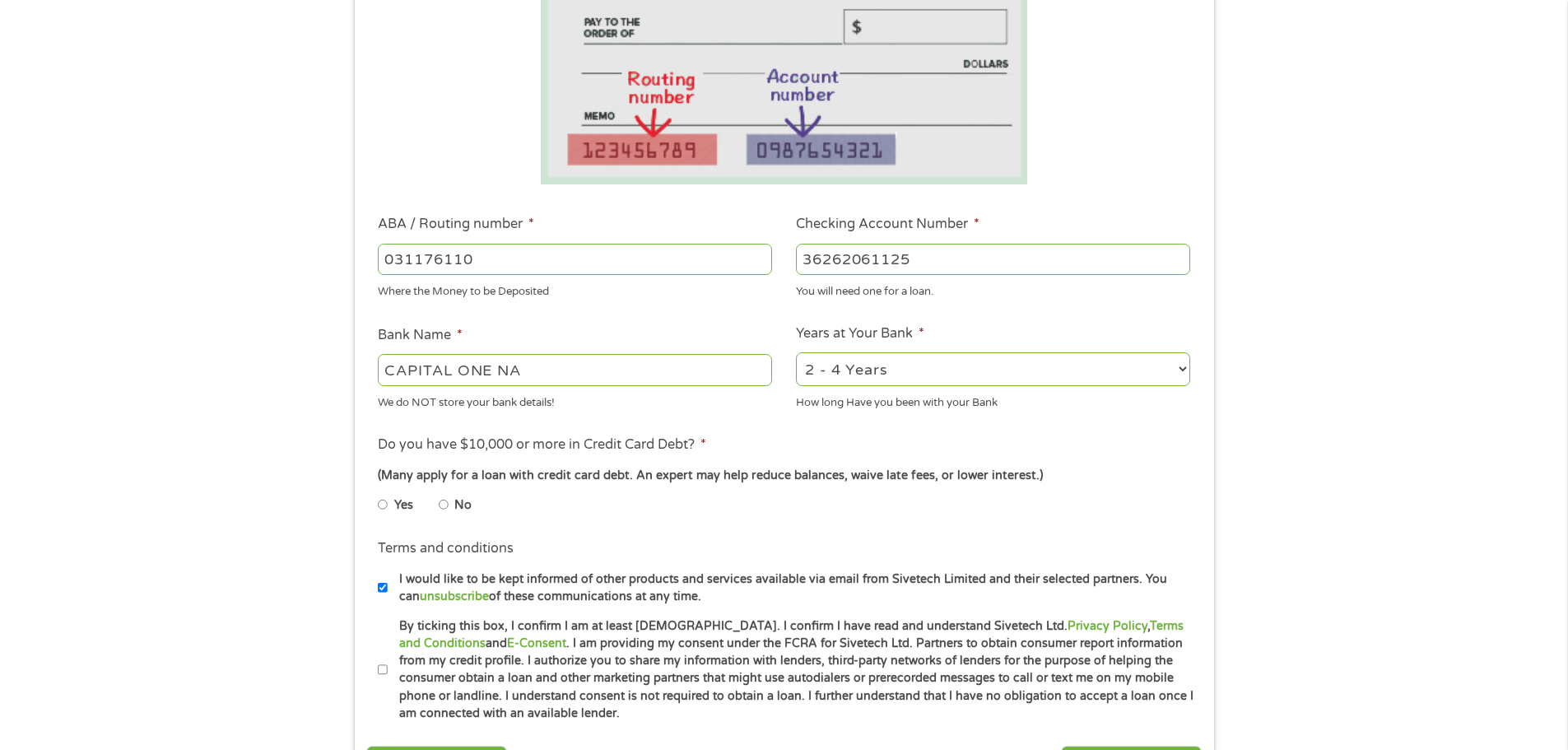
scroll to position [329, 0]
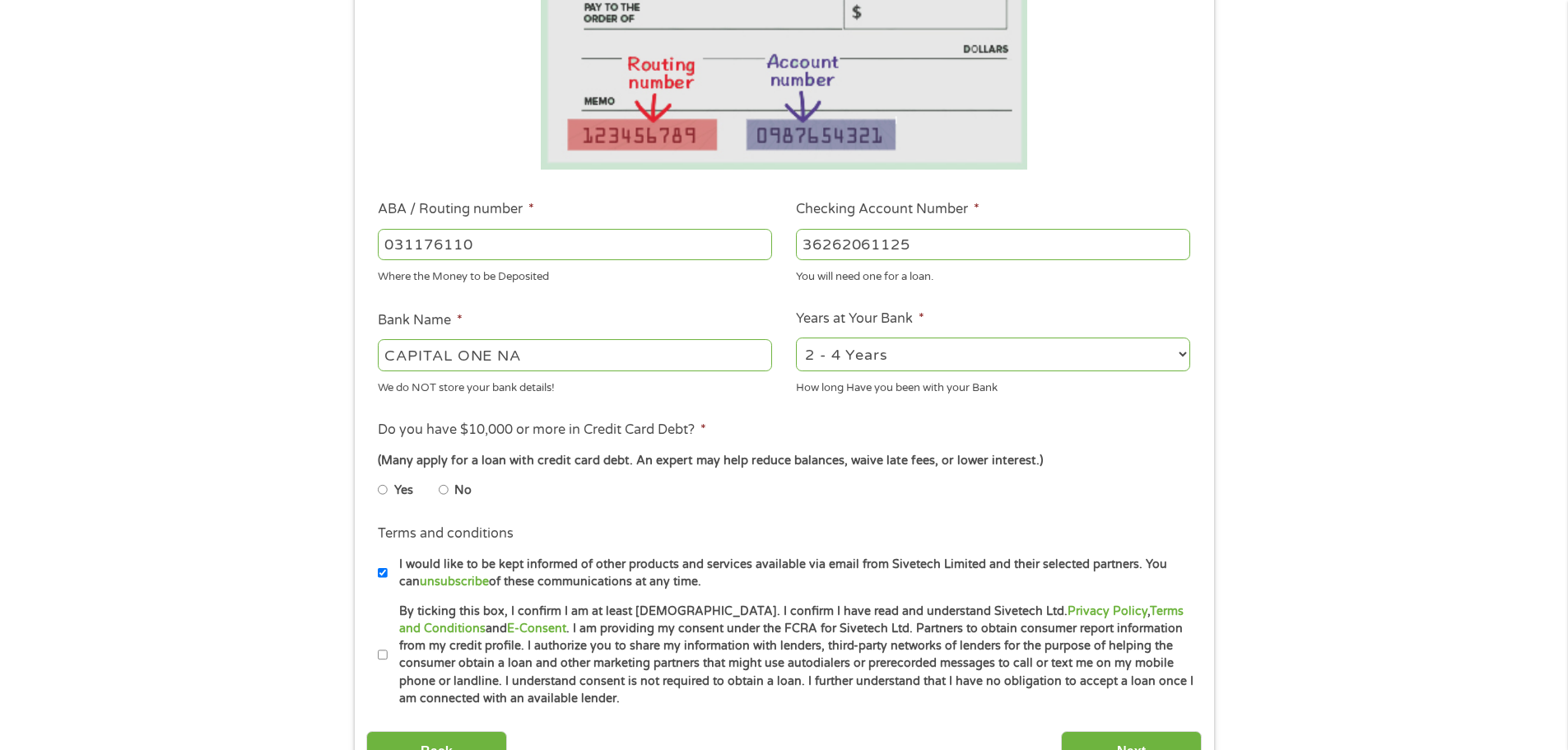
type input "36262061125"
click at [437, 494] on li "Yes" at bounding box center [409, 490] width 61 height 32
click at [444, 492] on input "No" at bounding box center [444, 490] width 9 height 26
radio input "true"
click at [385, 652] on input "By ticking this box, I confirm I am at least 18 years old. I confirm I have rea…" at bounding box center [383, 655] width 9 height 26
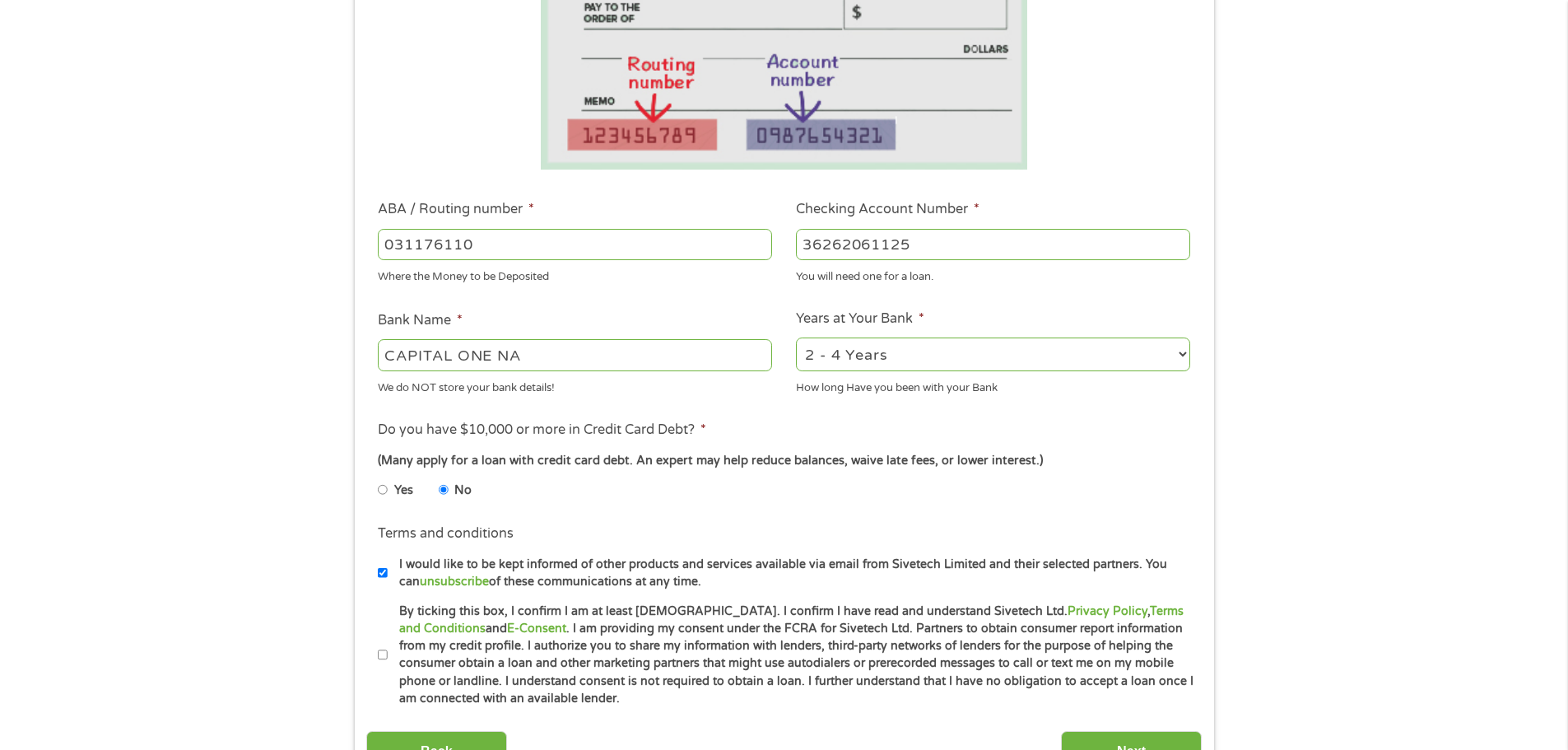
checkbox input "true"
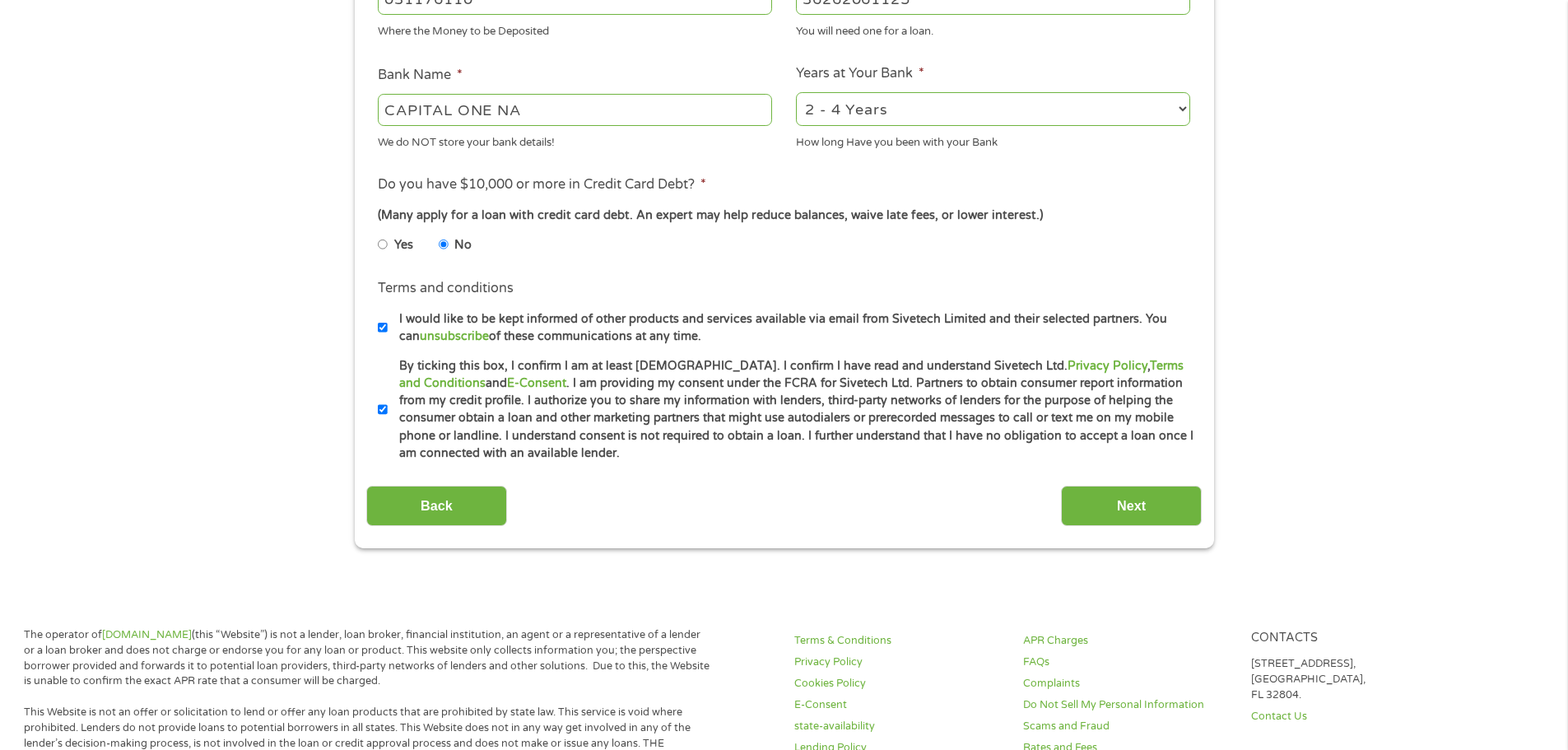
scroll to position [576, 0]
click at [1157, 506] on input "Next" at bounding box center [1131, 504] width 141 height 41
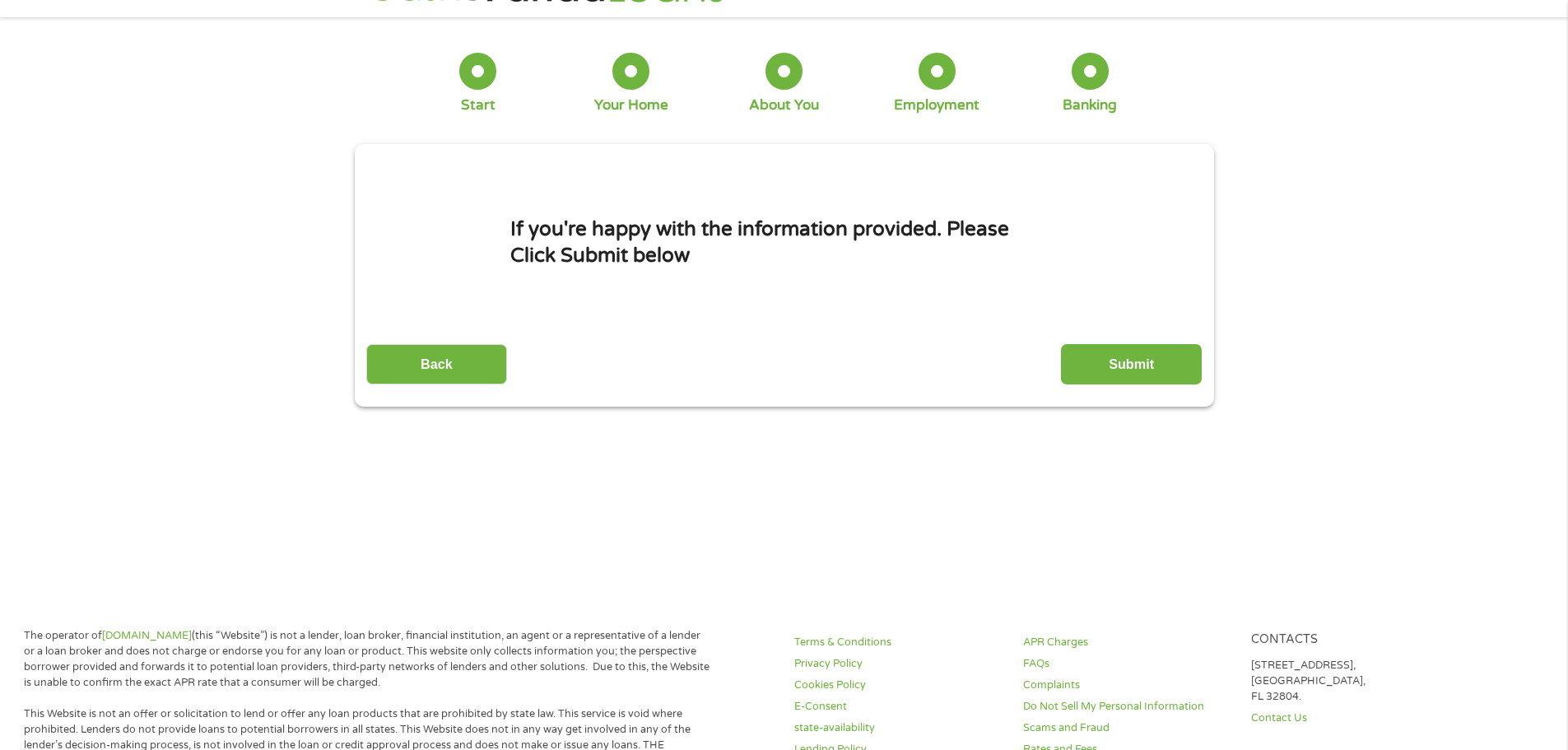
scroll to position [0, 0]
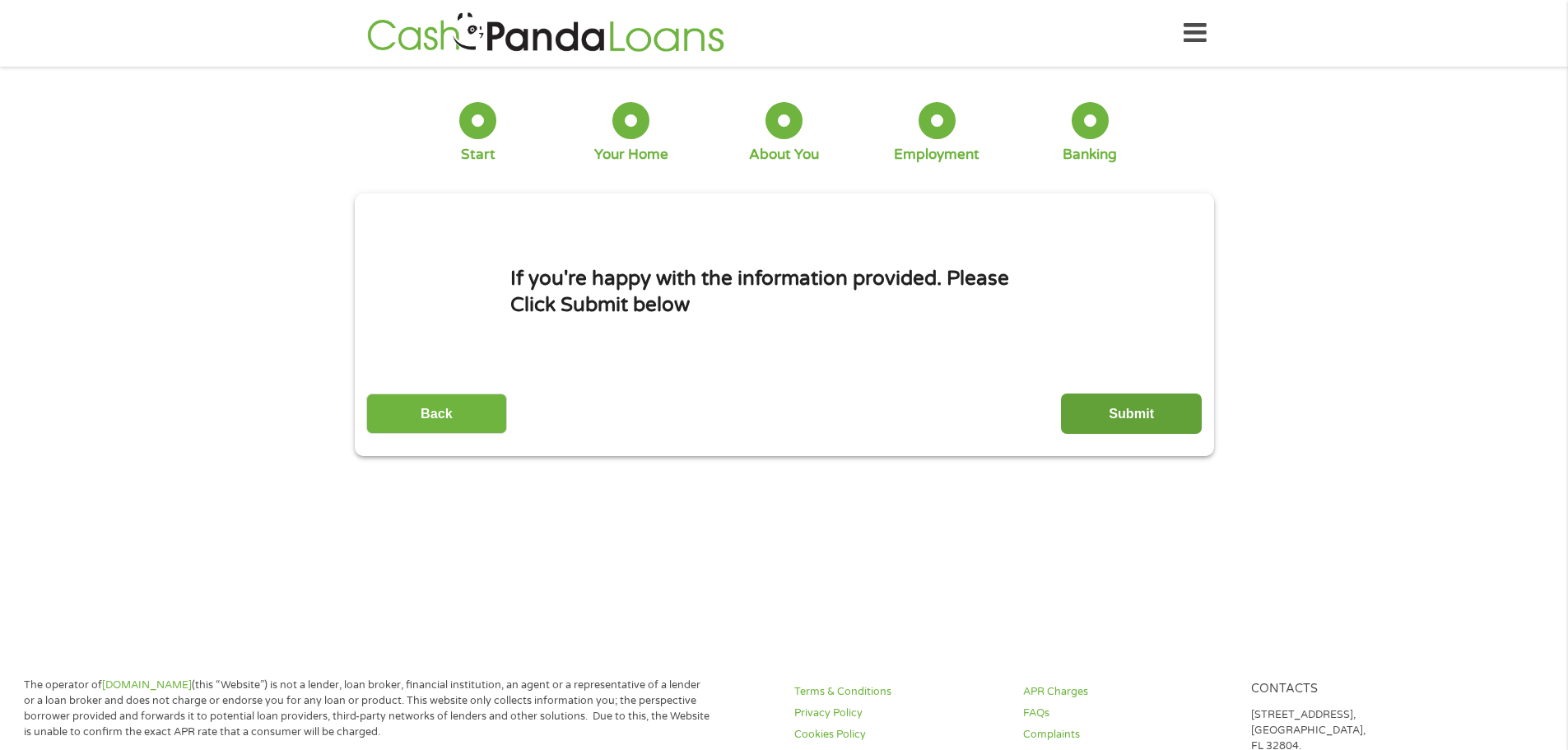
click at [1149, 407] on input "Submit" at bounding box center [1131, 413] width 141 height 41
